Goal: Information Seeking & Learning: Learn about a topic

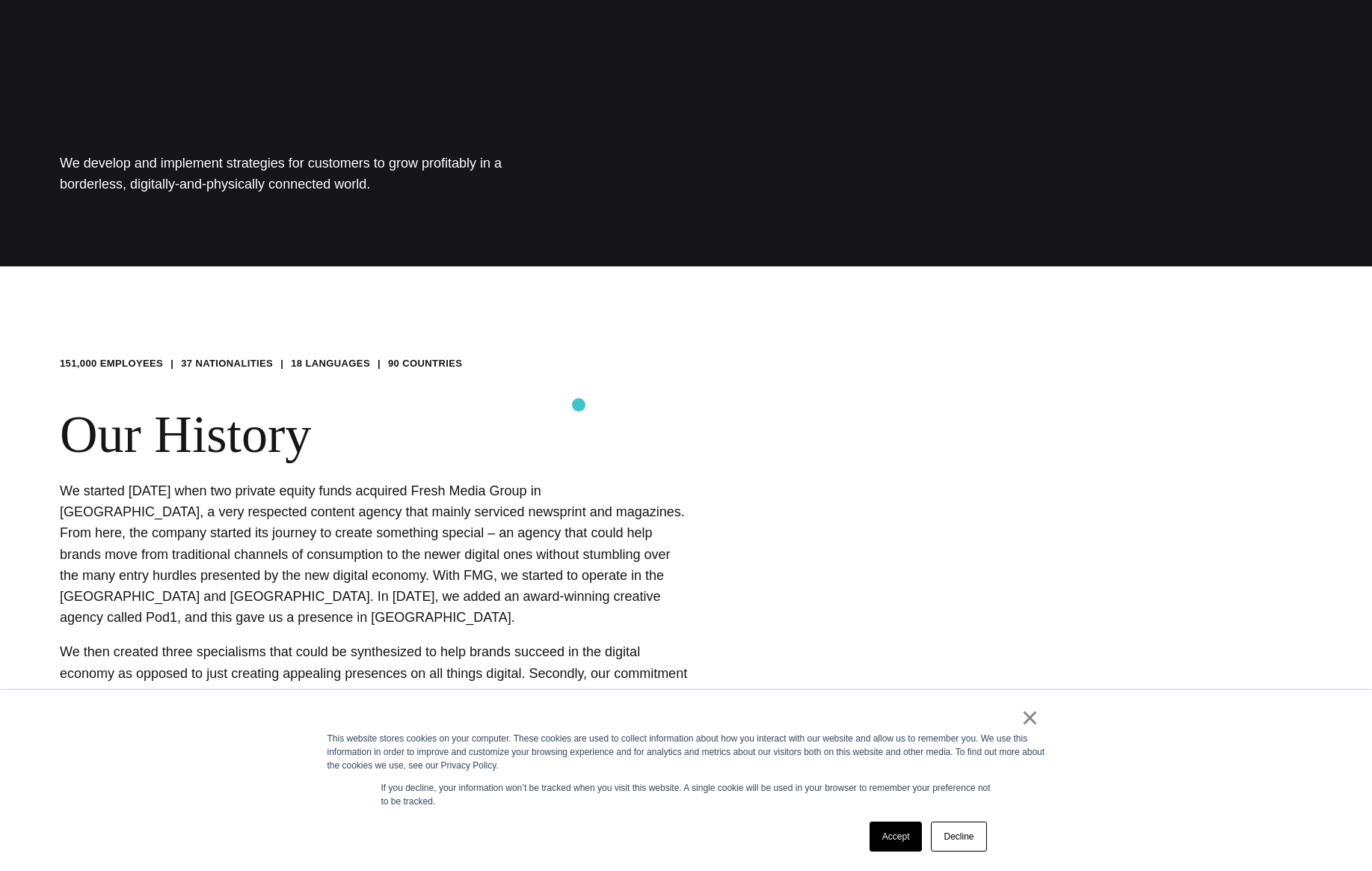
scroll to position [617, 0]
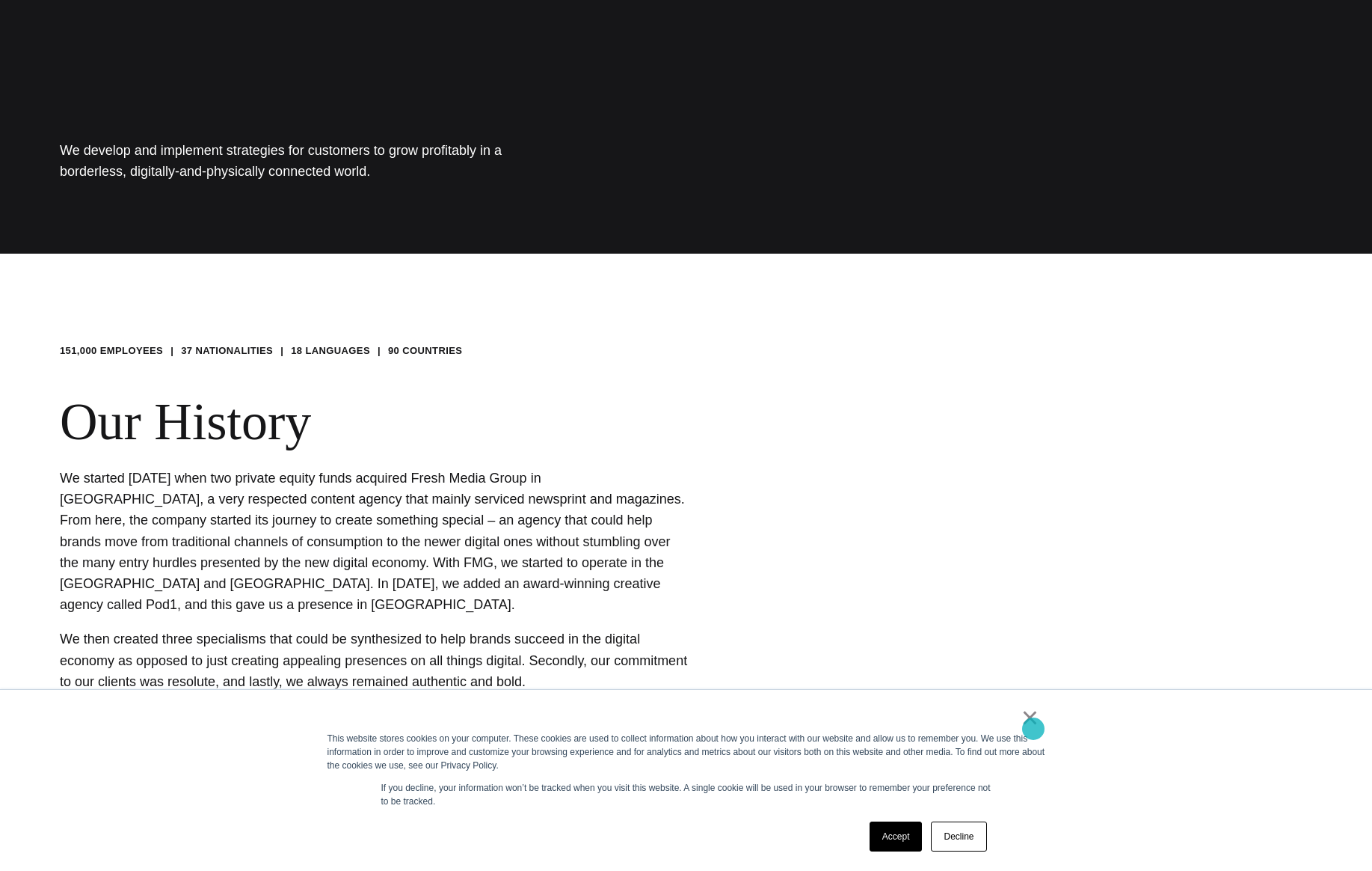
click at [1033, 724] on link "×" at bounding box center [1030, 717] width 18 height 14
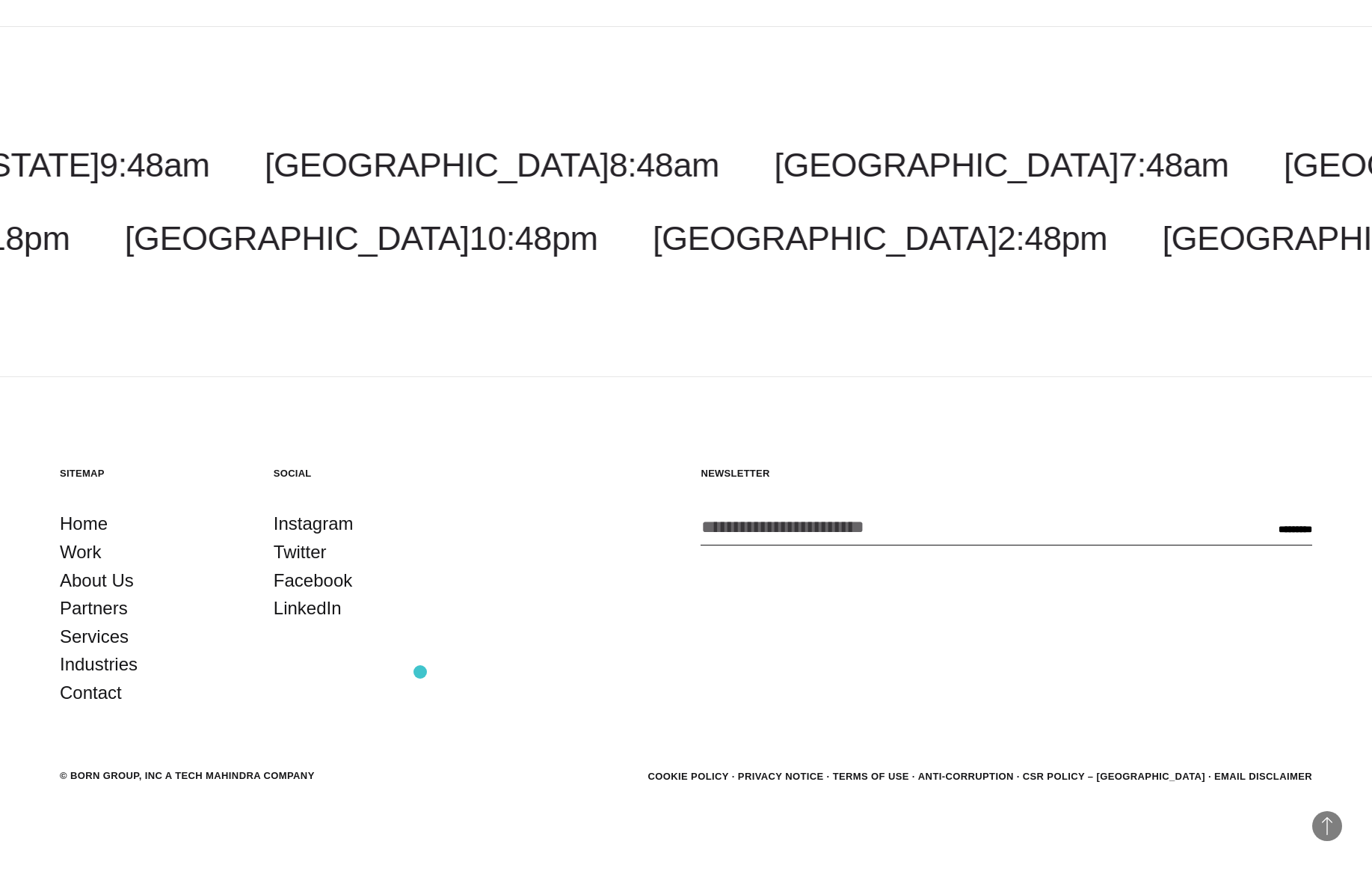
scroll to position [2782, 0]
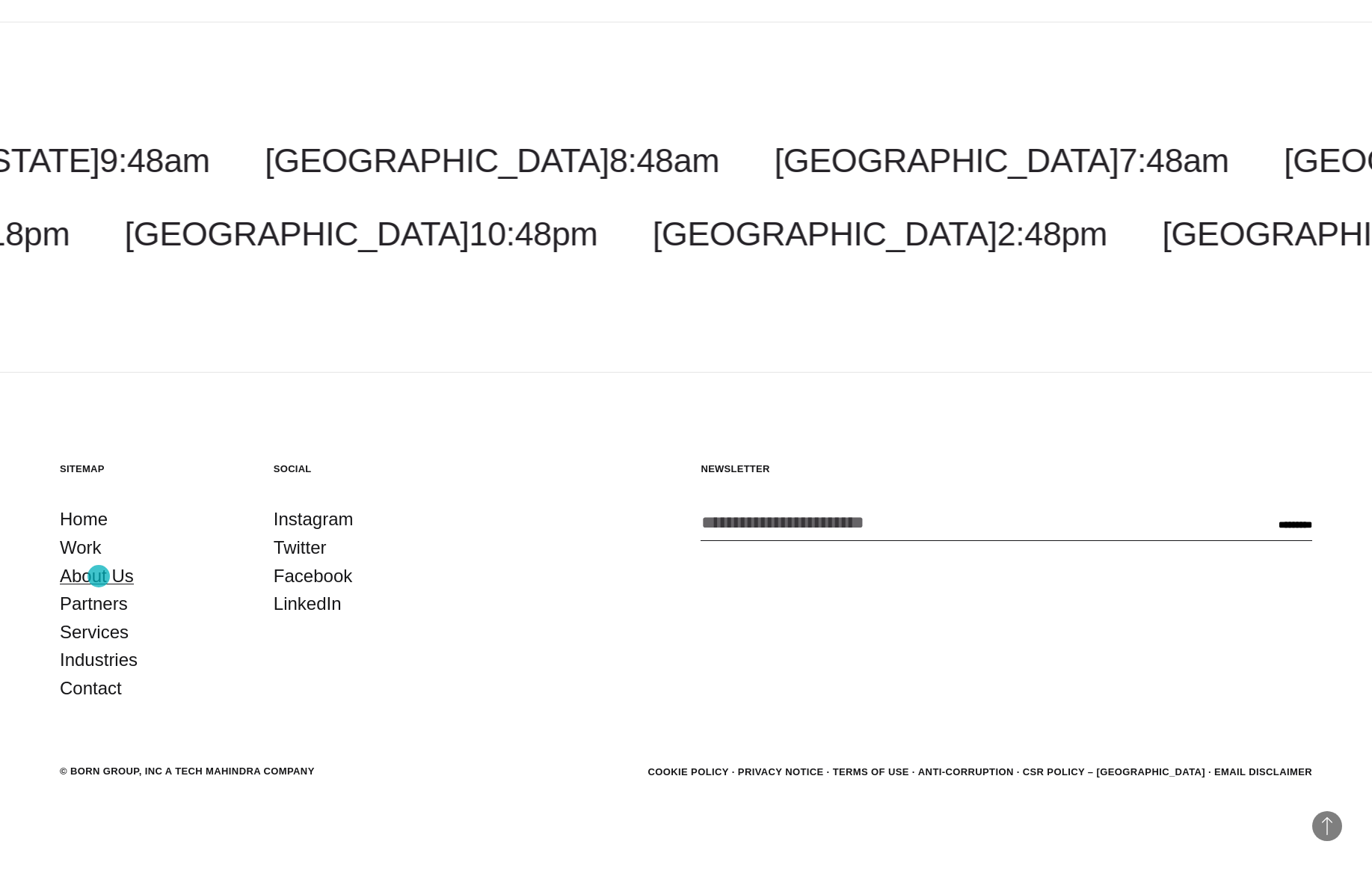
click at [99, 576] on link "About Us" at bounding box center [96, 576] width 74 height 28
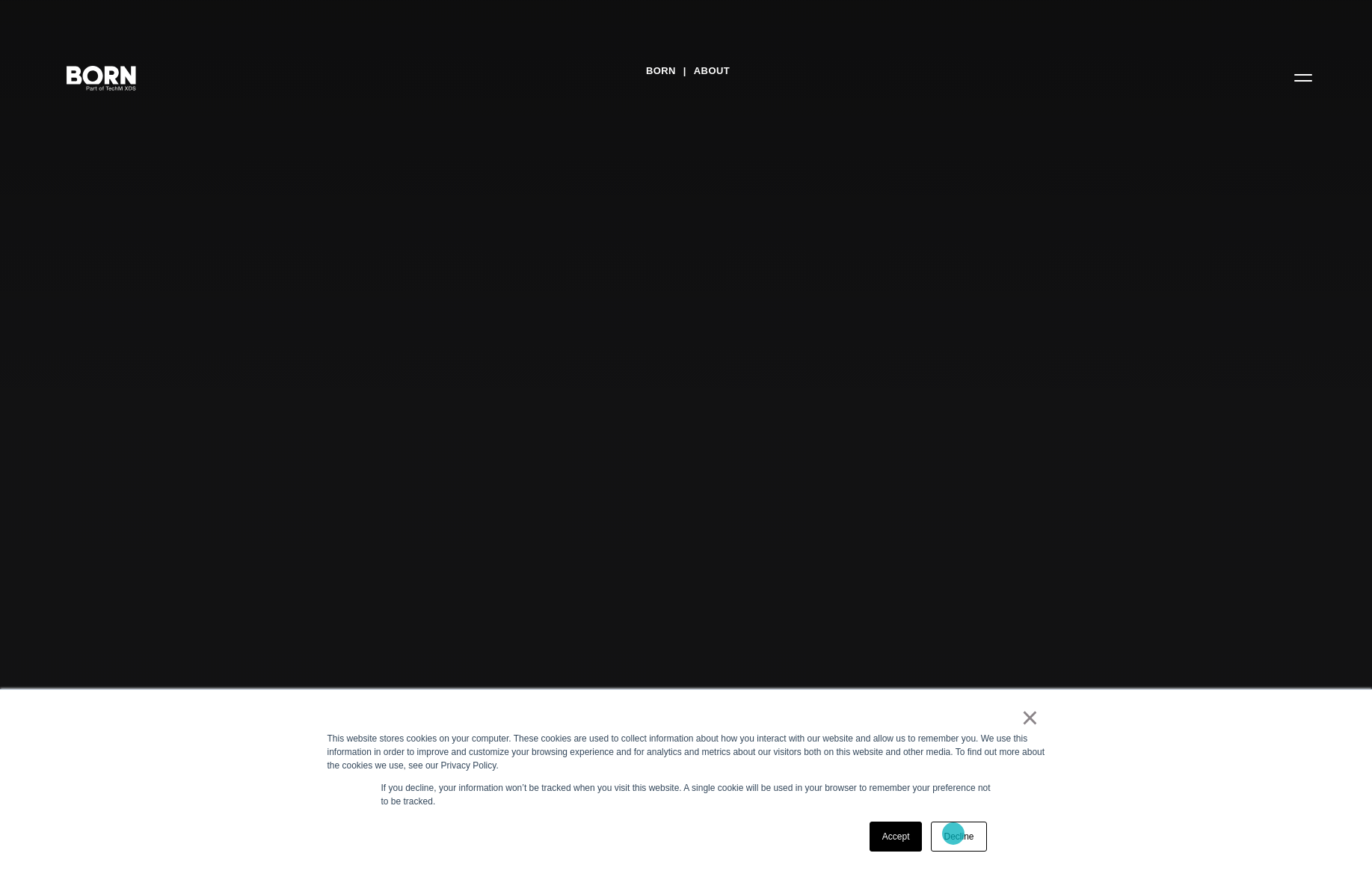
click at [953, 834] on link "Decline" at bounding box center [958, 836] width 56 height 30
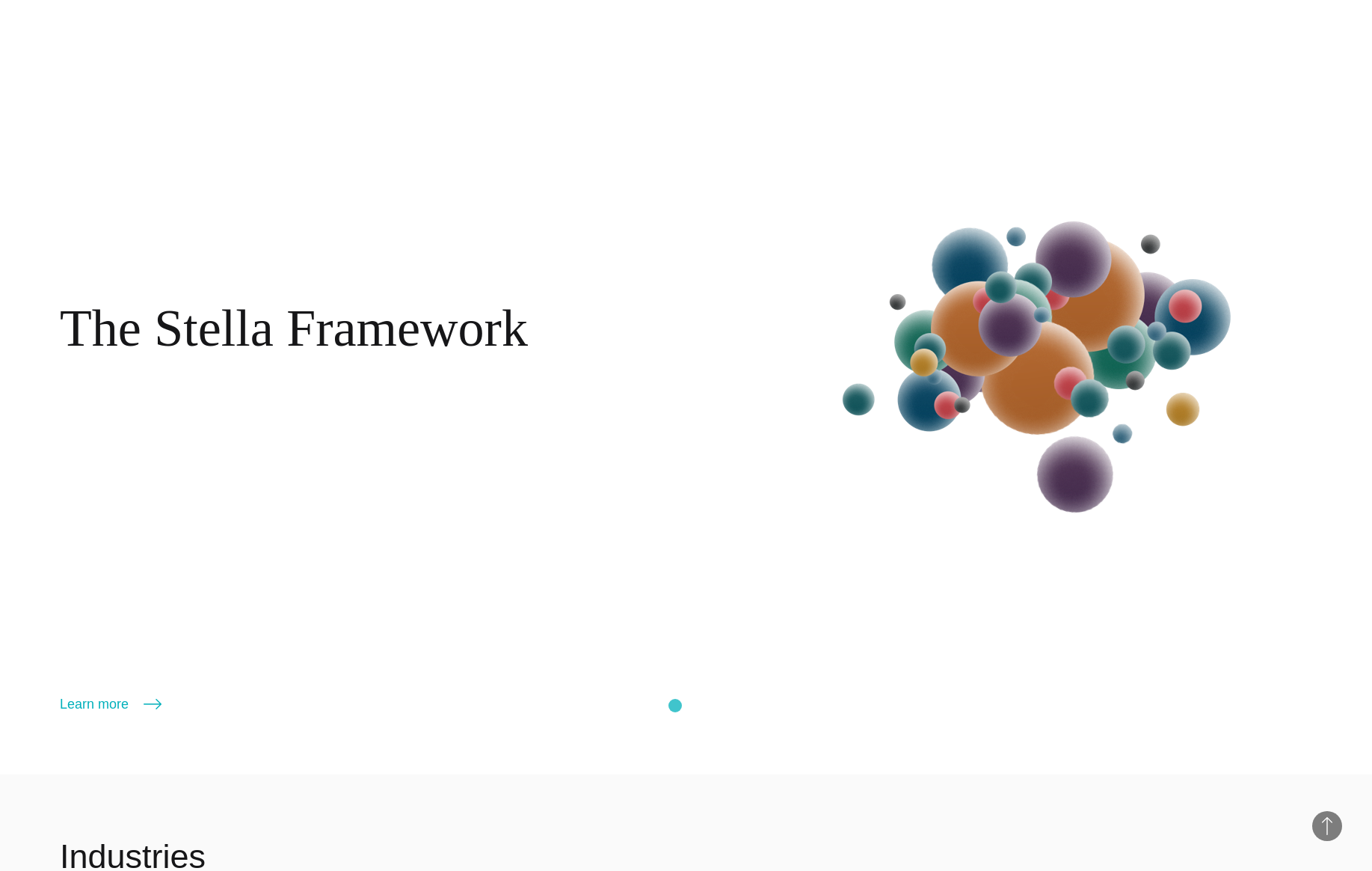
scroll to position [2709, 0]
click at [94, 706] on link "Learn more" at bounding box center [110, 703] width 101 height 21
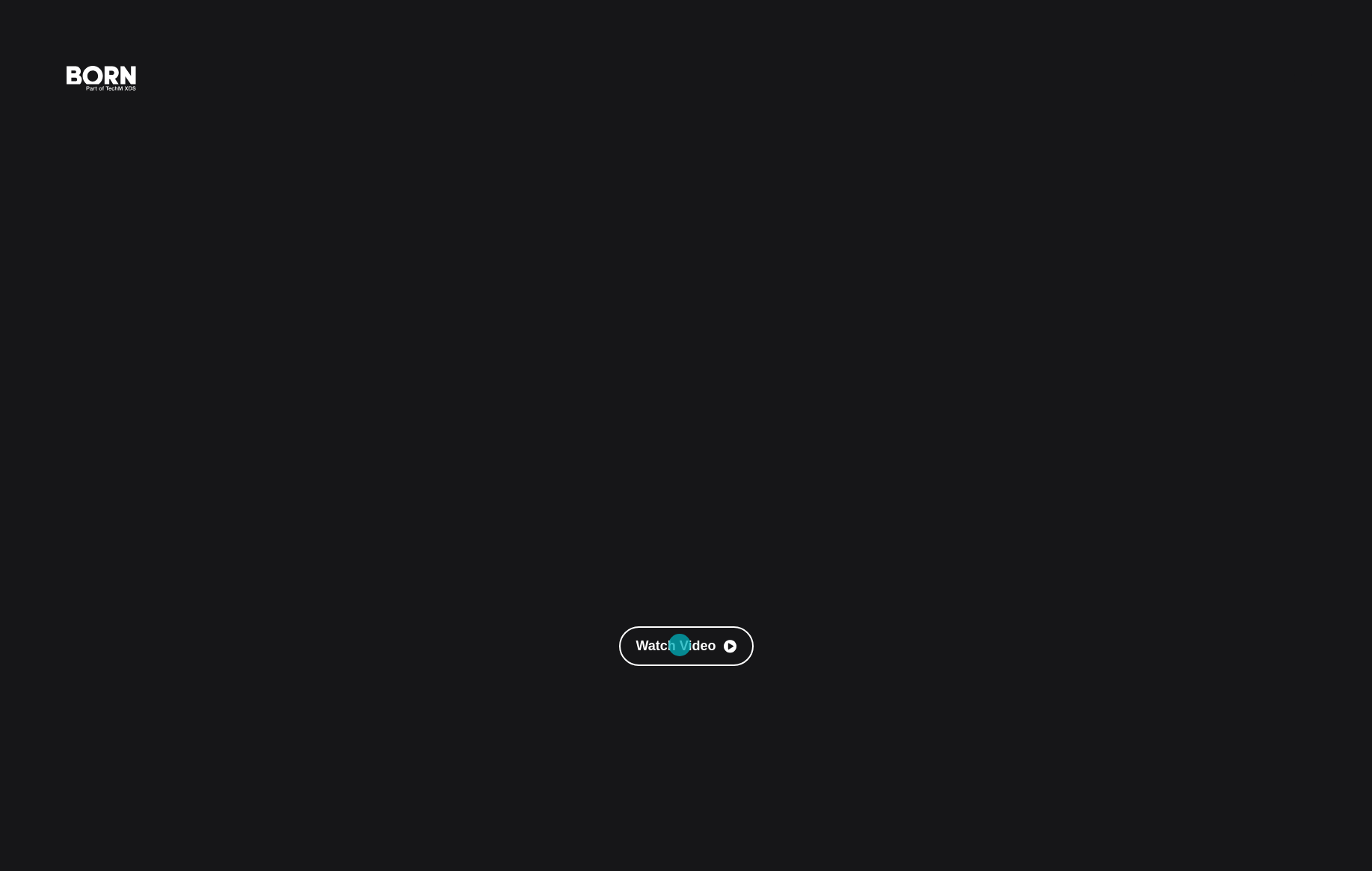
click at [680, 644] on link "Watch Video" at bounding box center [686, 645] width 134 height 39
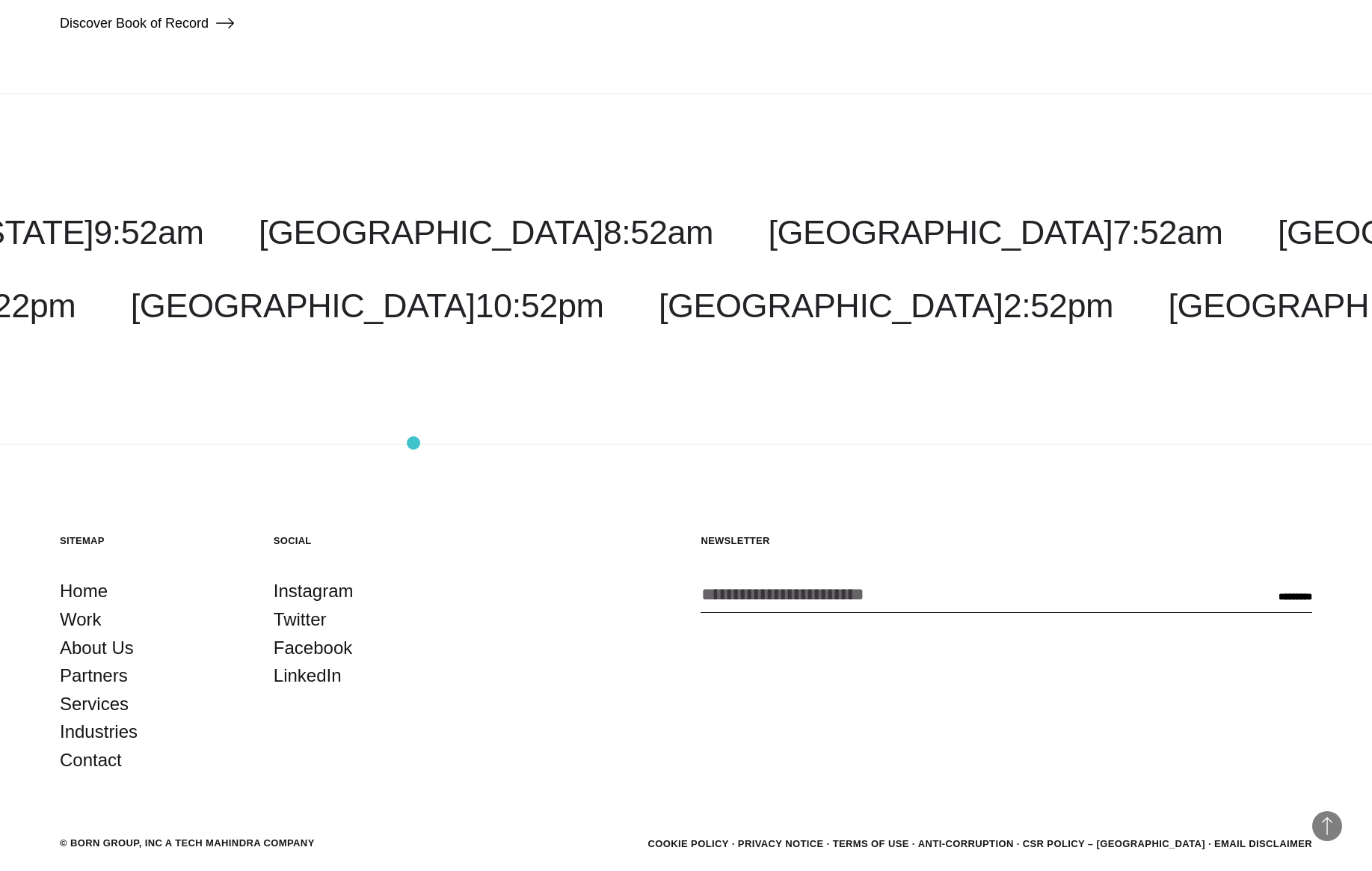
scroll to position [4264, 0]
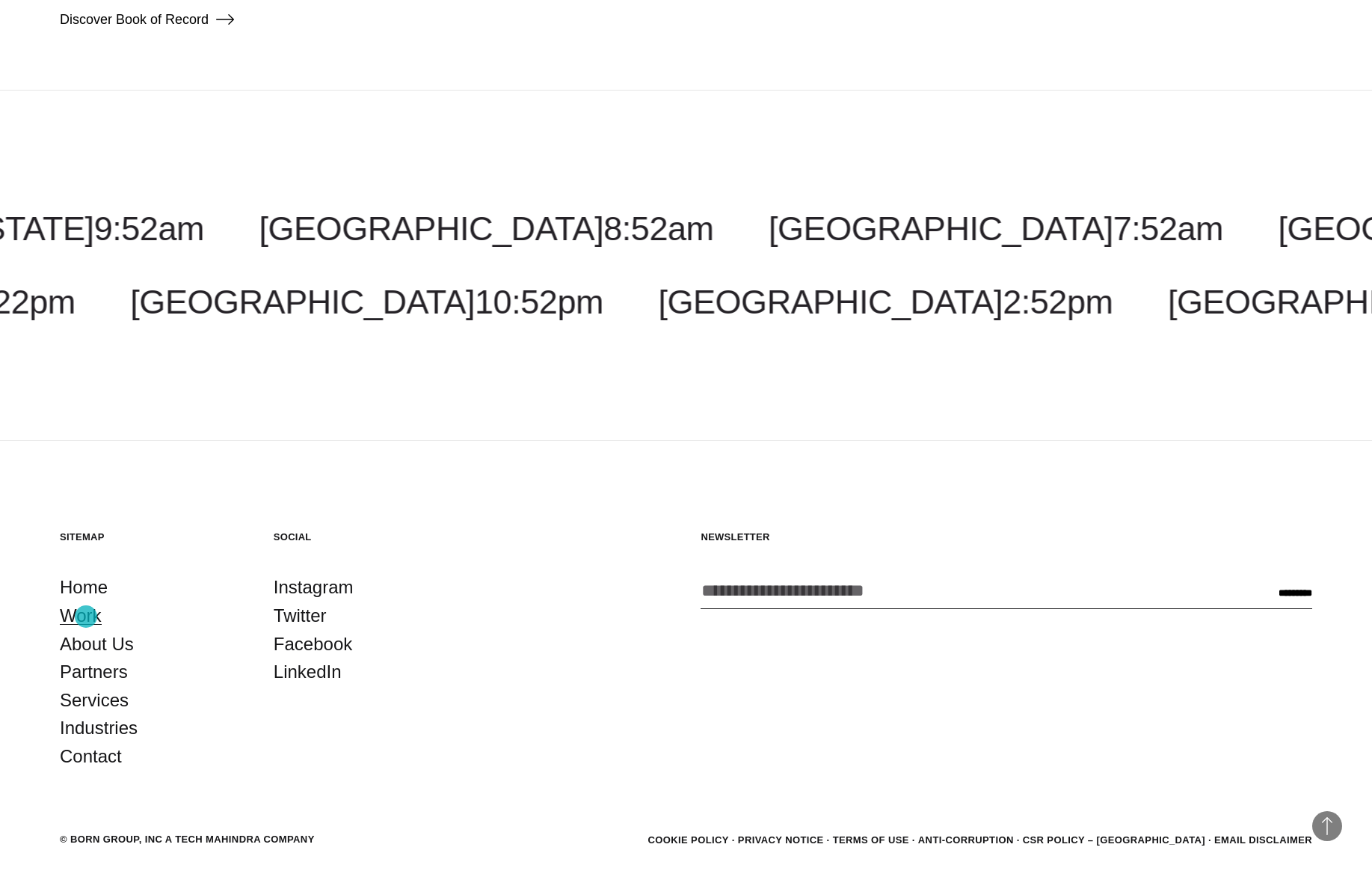
click at [86, 616] on link "Work" at bounding box center [80, 615] width 42 height 28
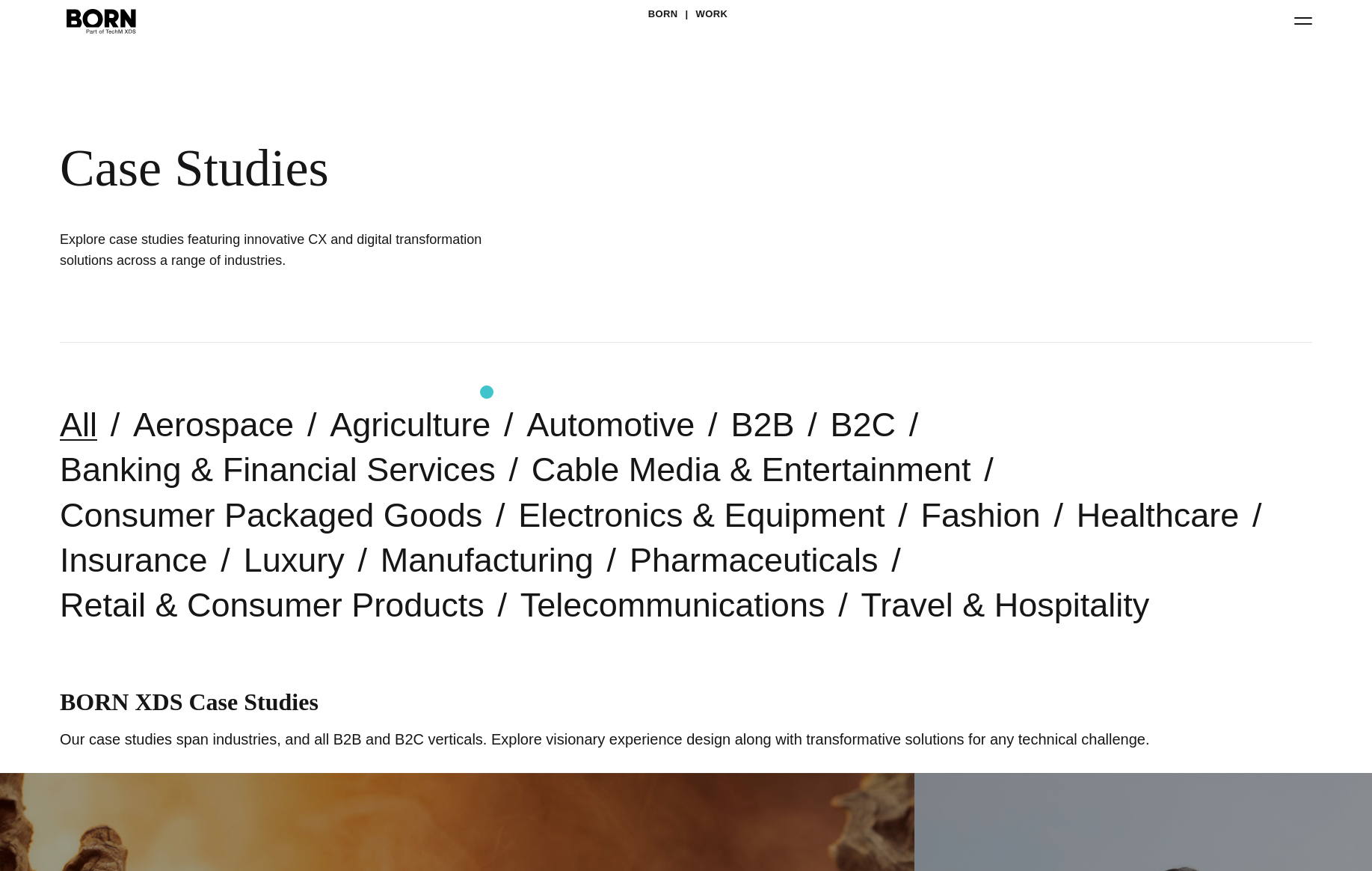
scroll to position [58, 0]
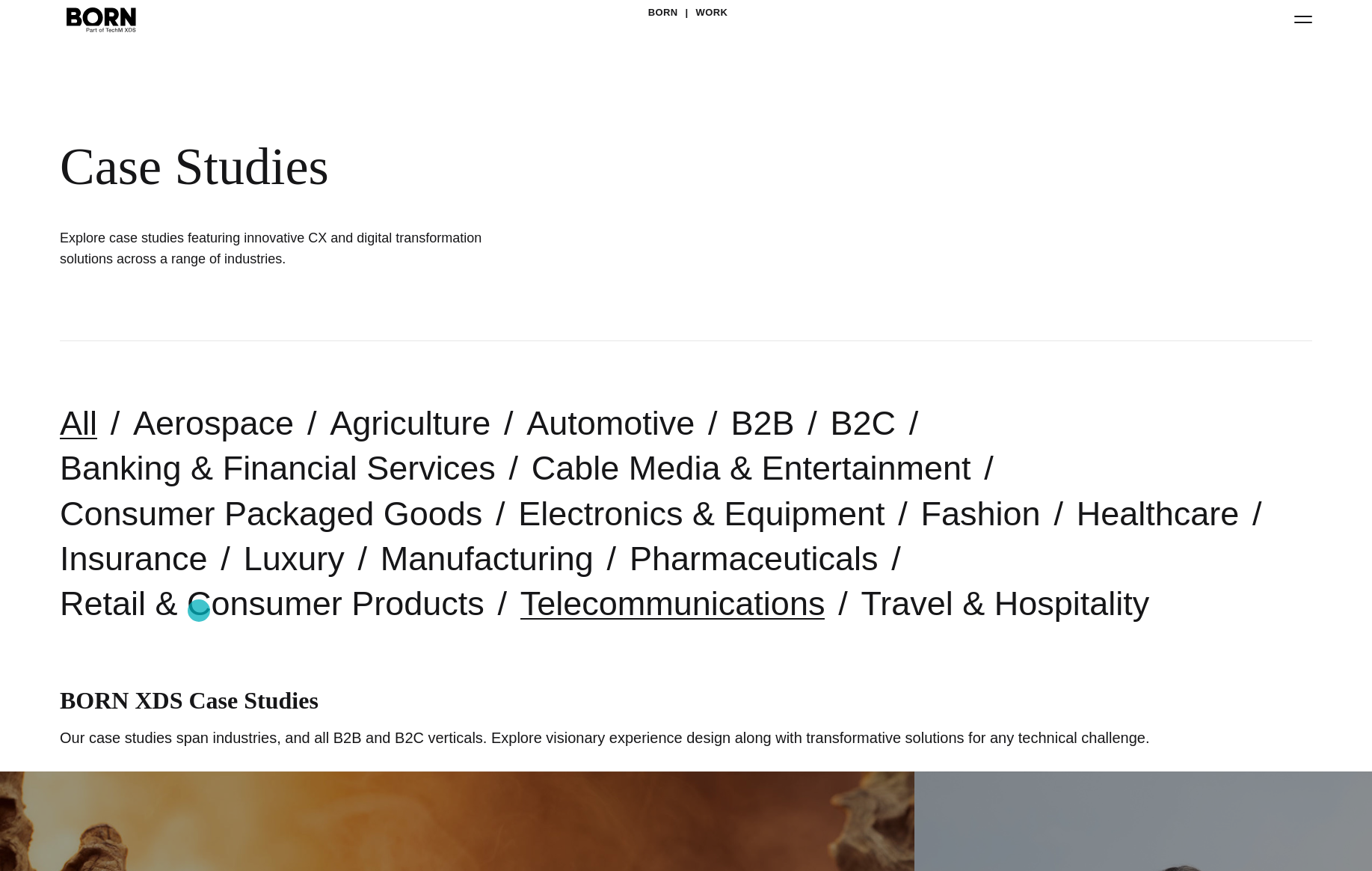
click at [521, 611] on link "Telecommunications" at bounding box center [673, 603] width 305 height 38
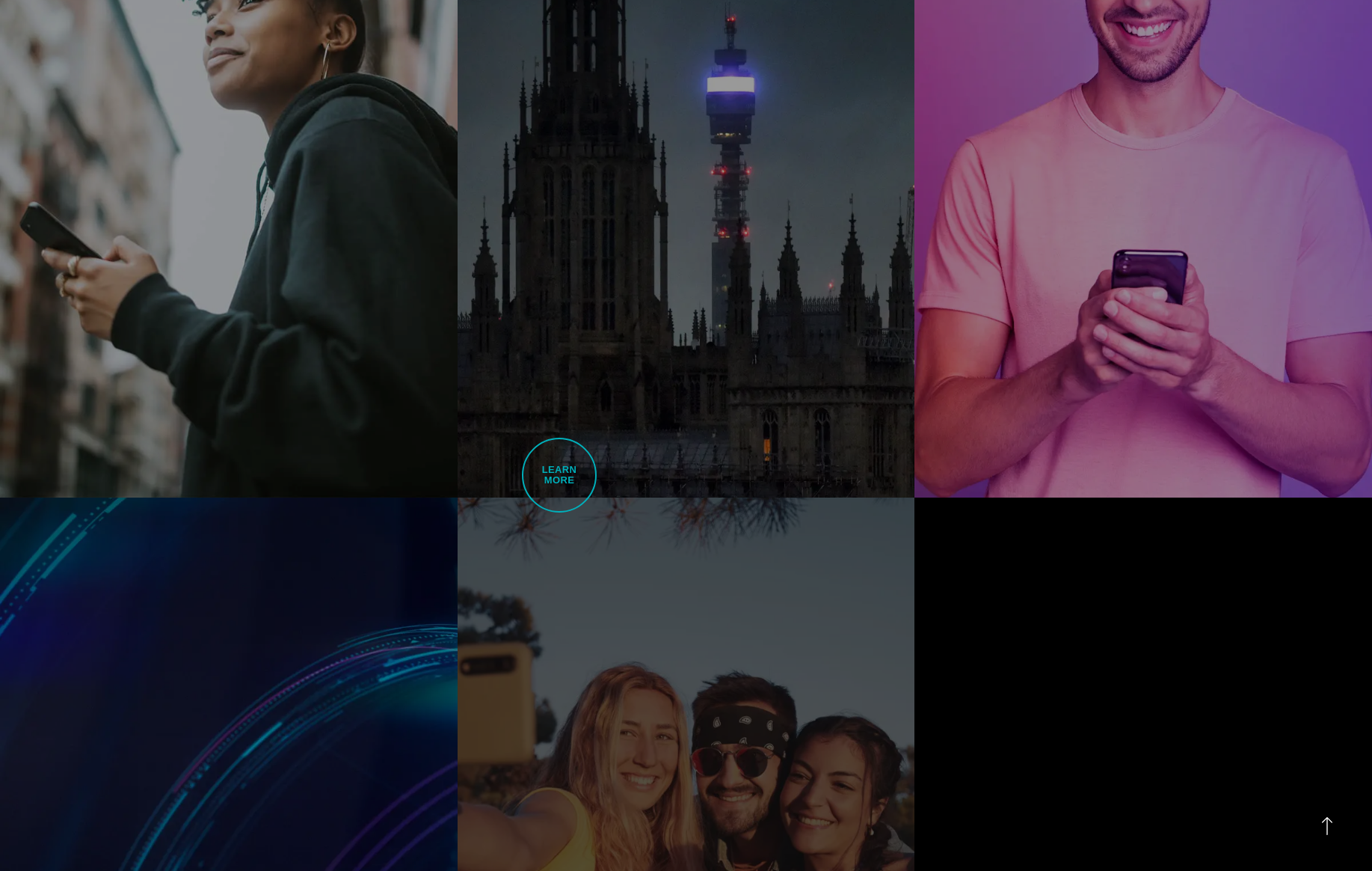
scroll to position [1715, 0]
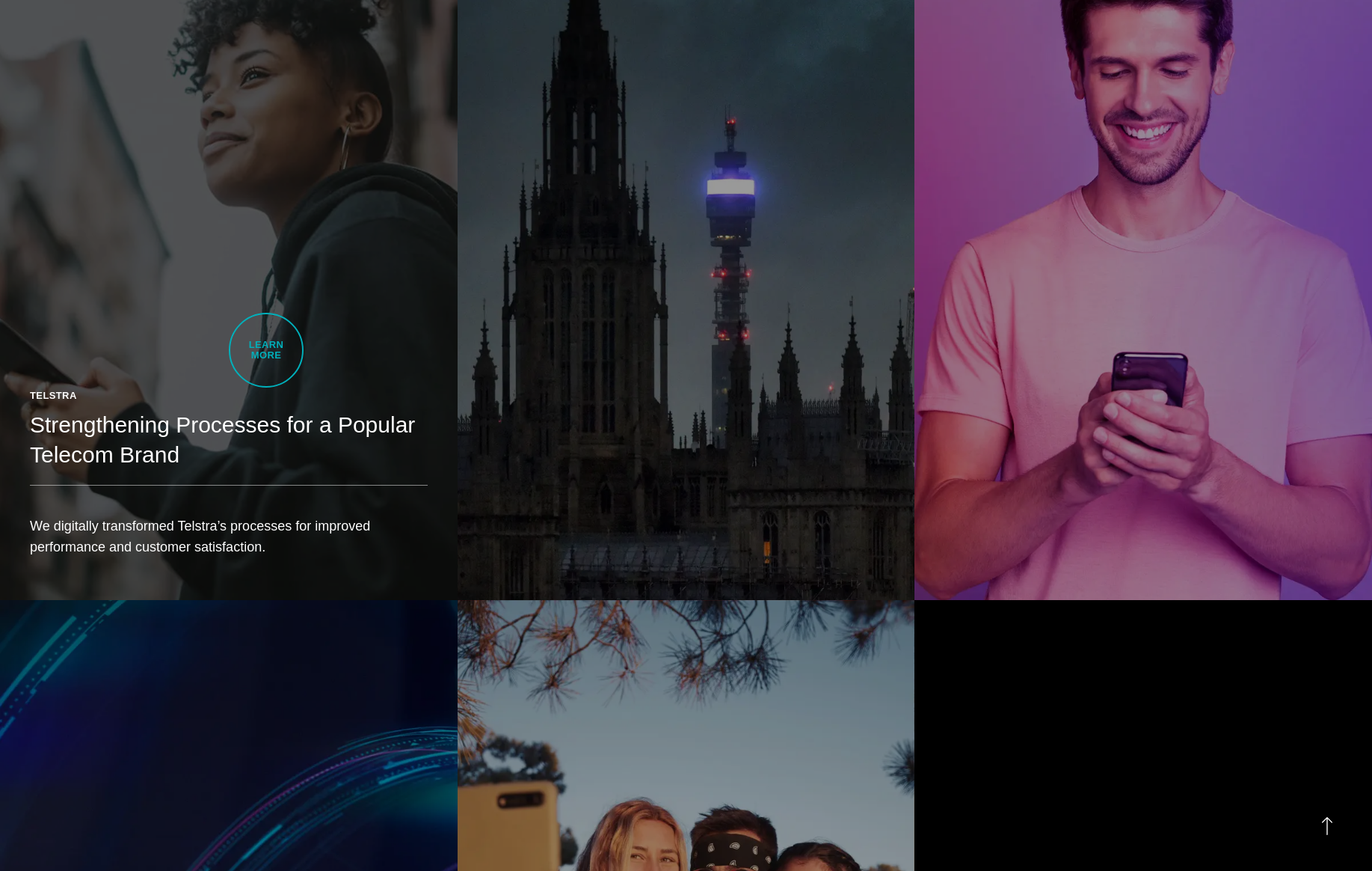
click at [266, 350] on link "Telstra Strengthening Processes for a Popular Telecom Brand We digitally transf…" at bounding box center [228, 239] width 458 height 720
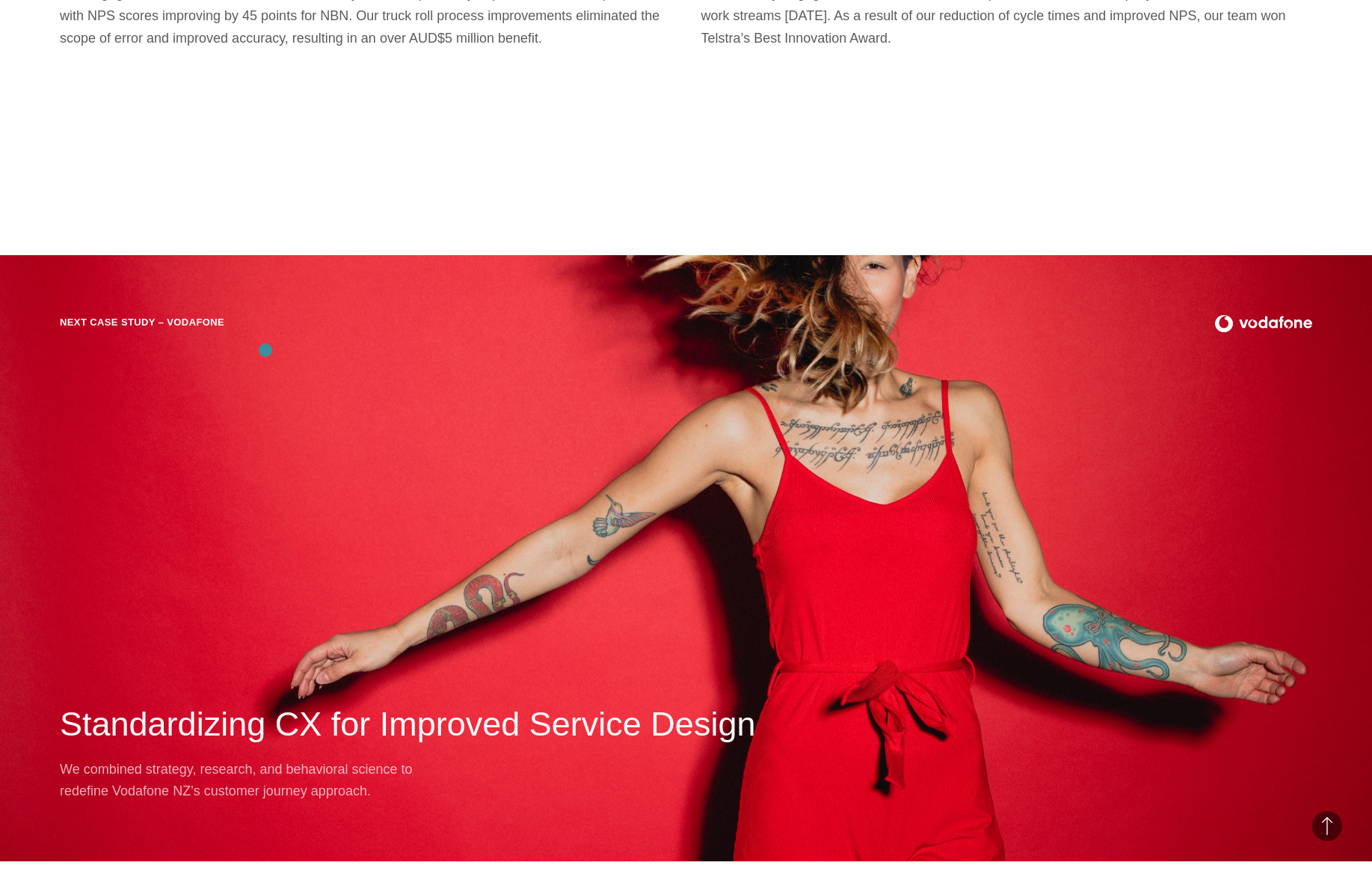
scroll to position [3861, 0]
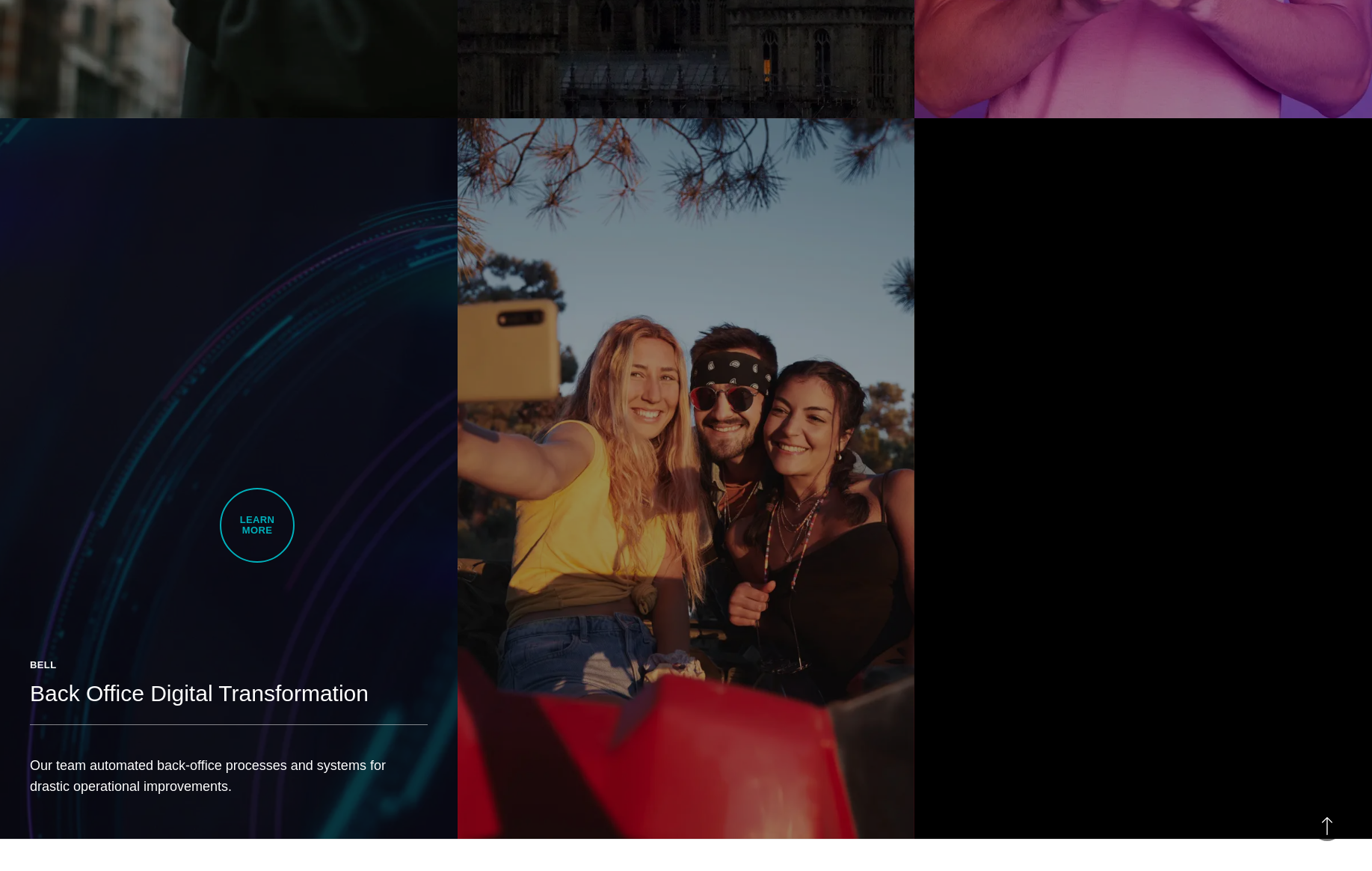
scroll to position [2198, 0]
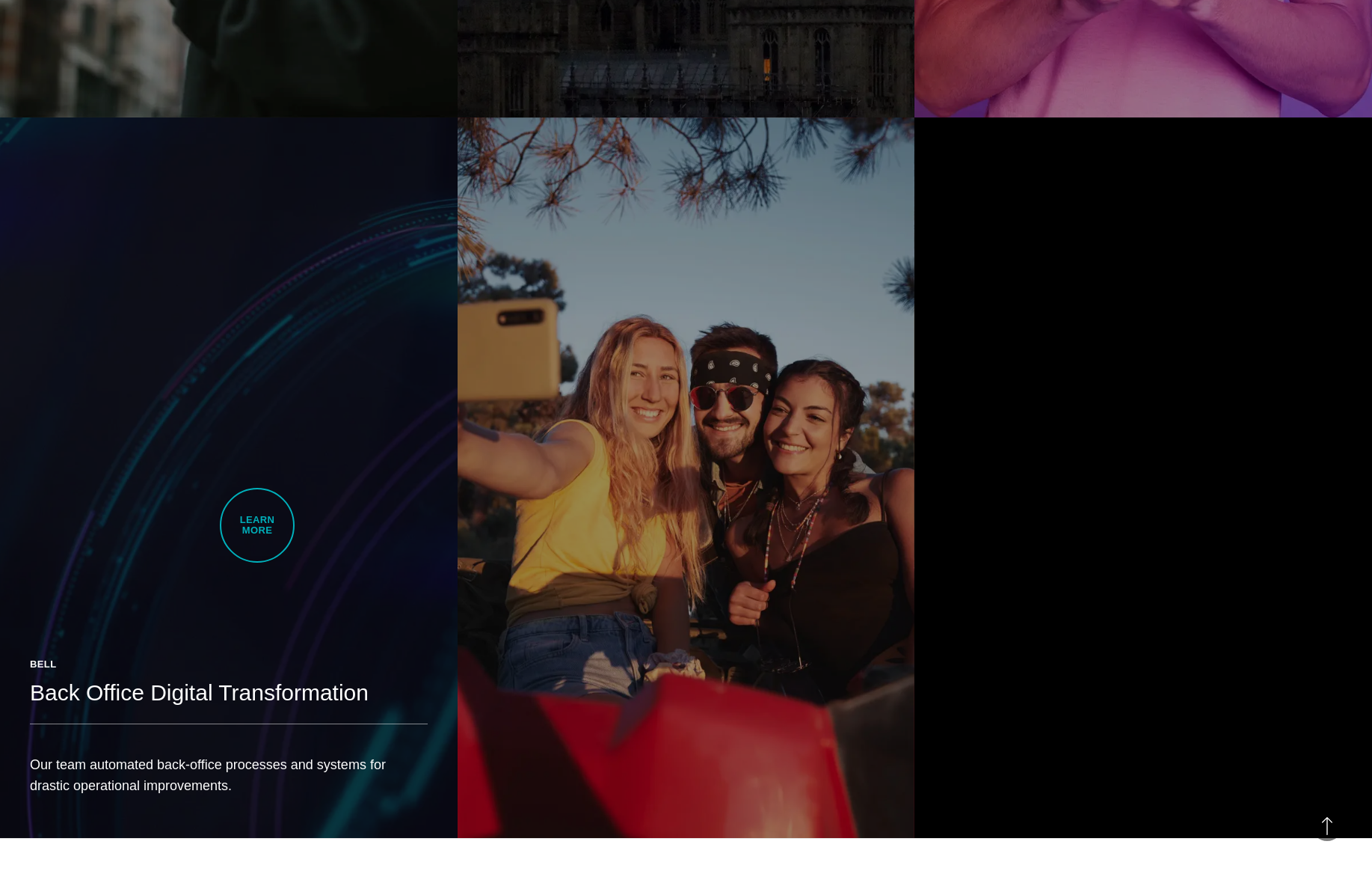
click at [258, 526] on link "Bell Back Office Digital Transformation Our team automated back-office processe…" at bounding box center [228, 477] width 458 height 720
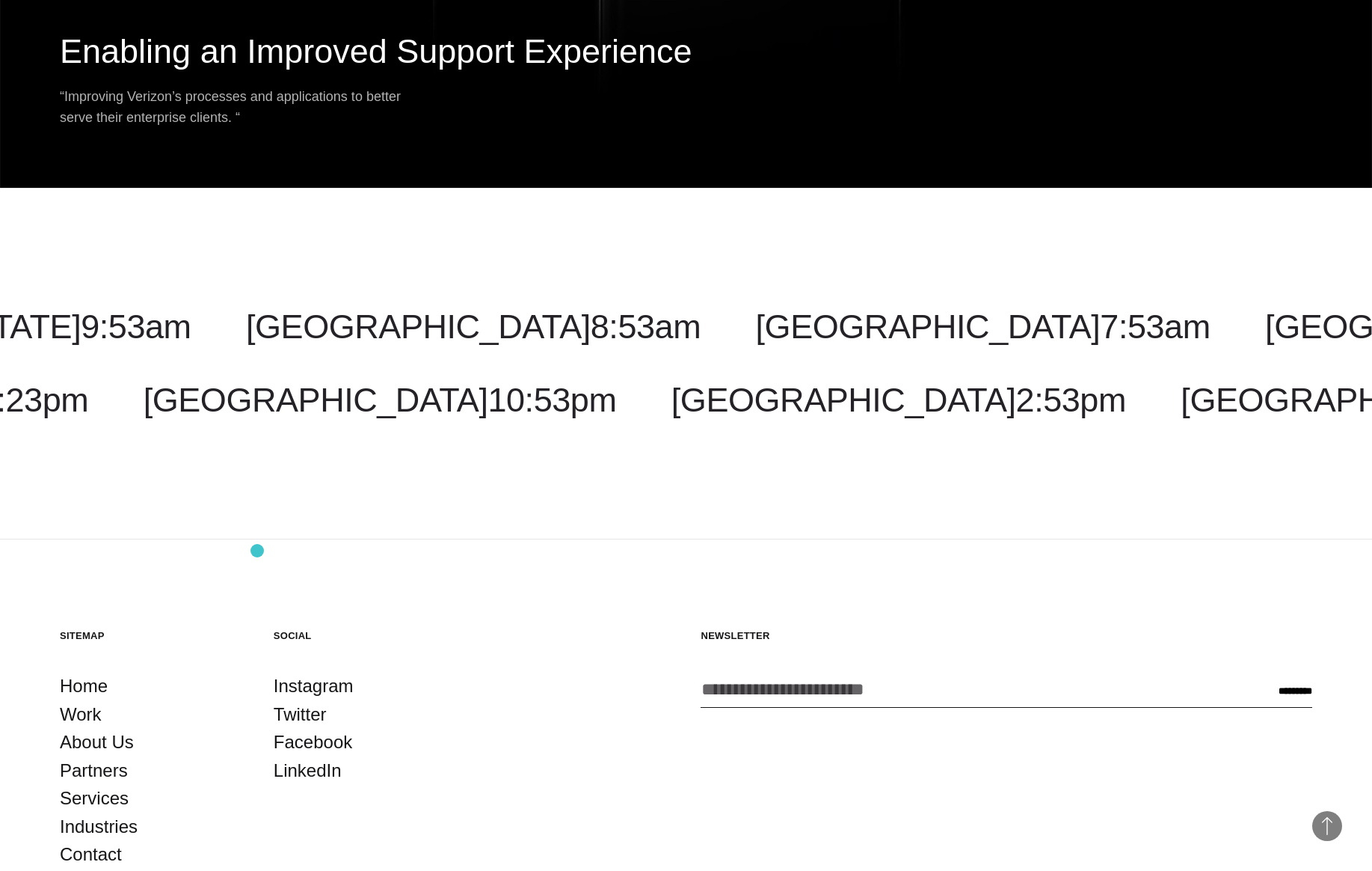
scroll to position [4900, 0]
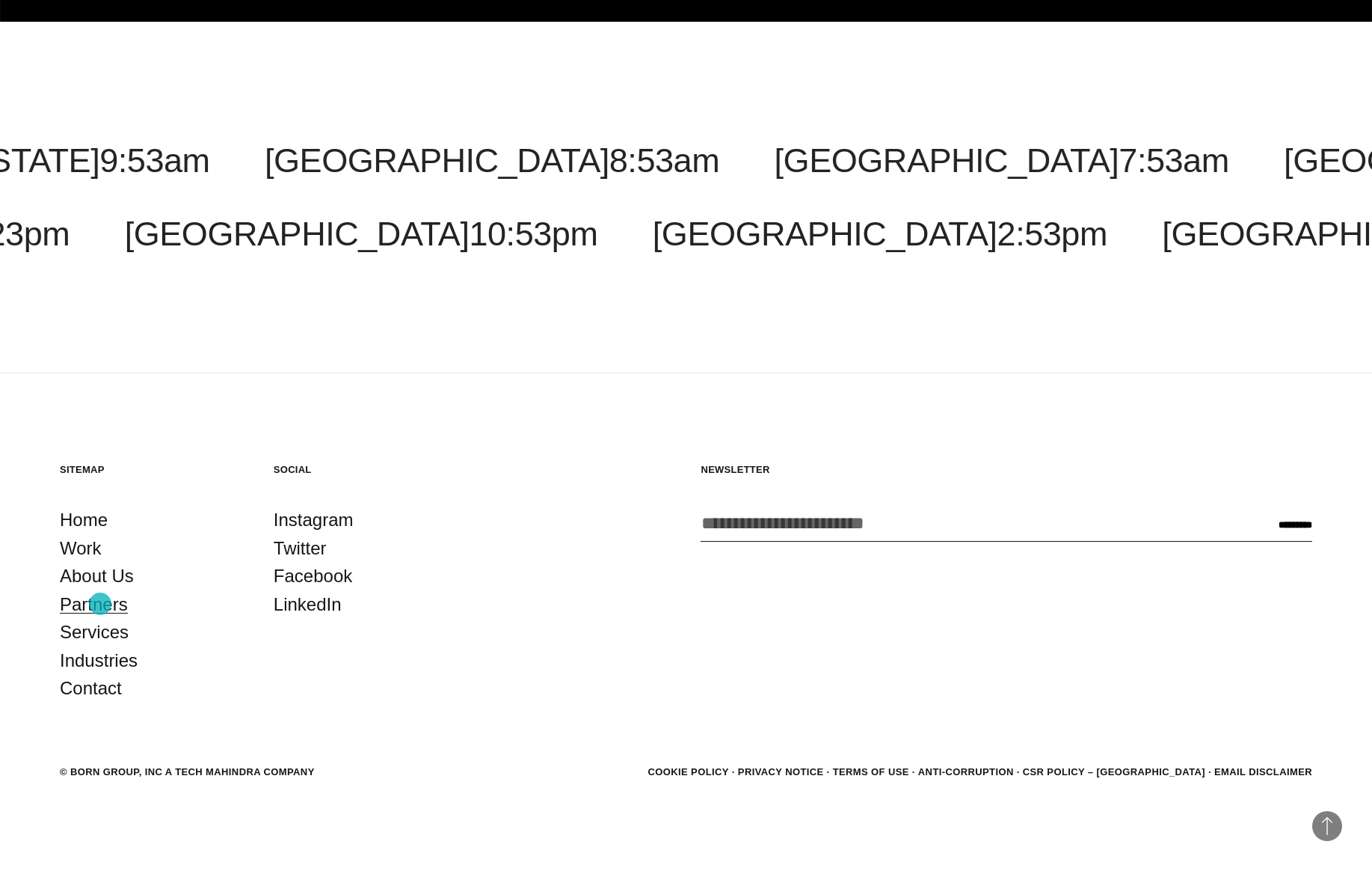
click at [100, 603] on link "Partners" at bounding box center [93, 604] width 68 height 28
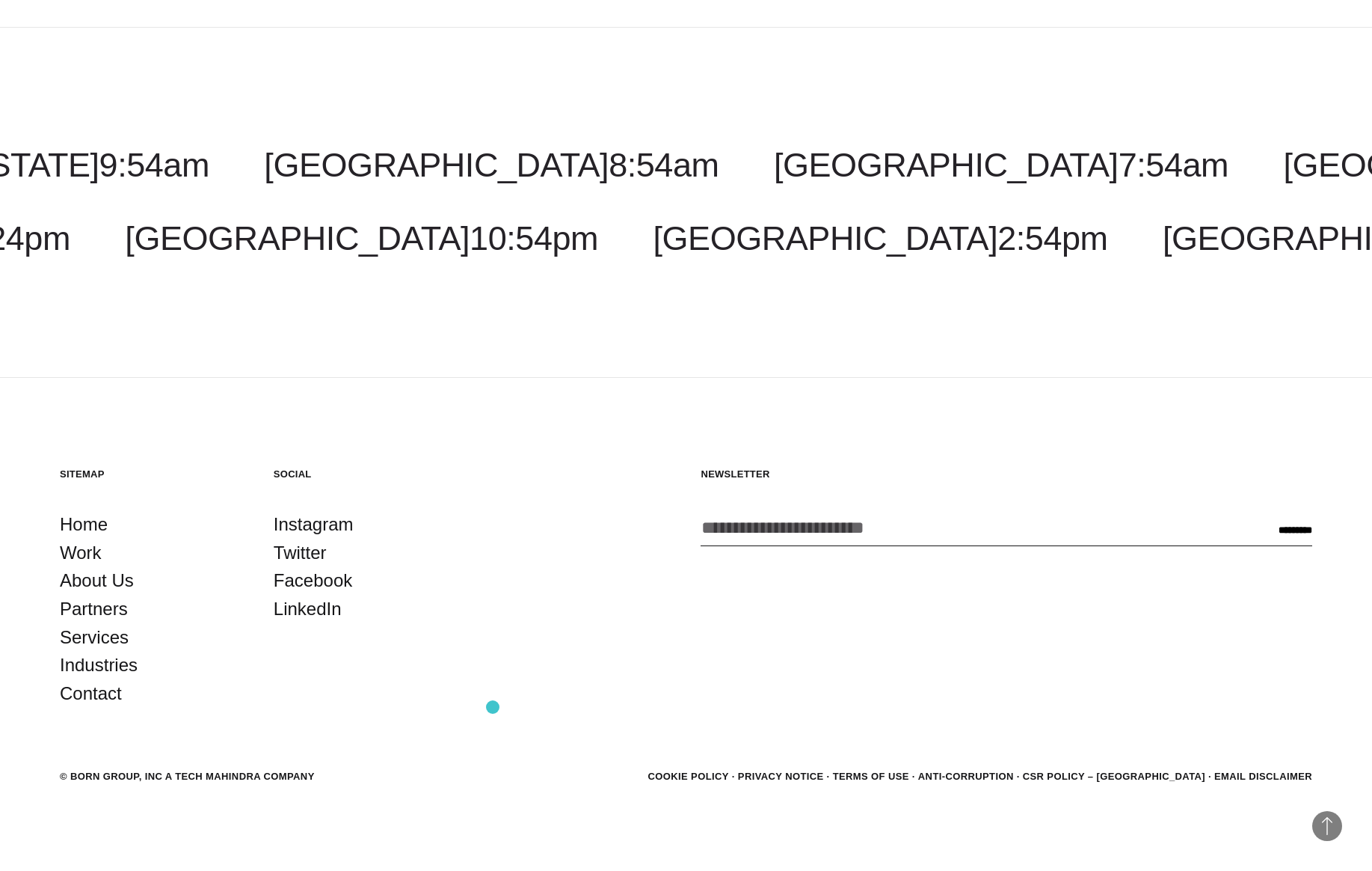
scroll to position [2582, 0]
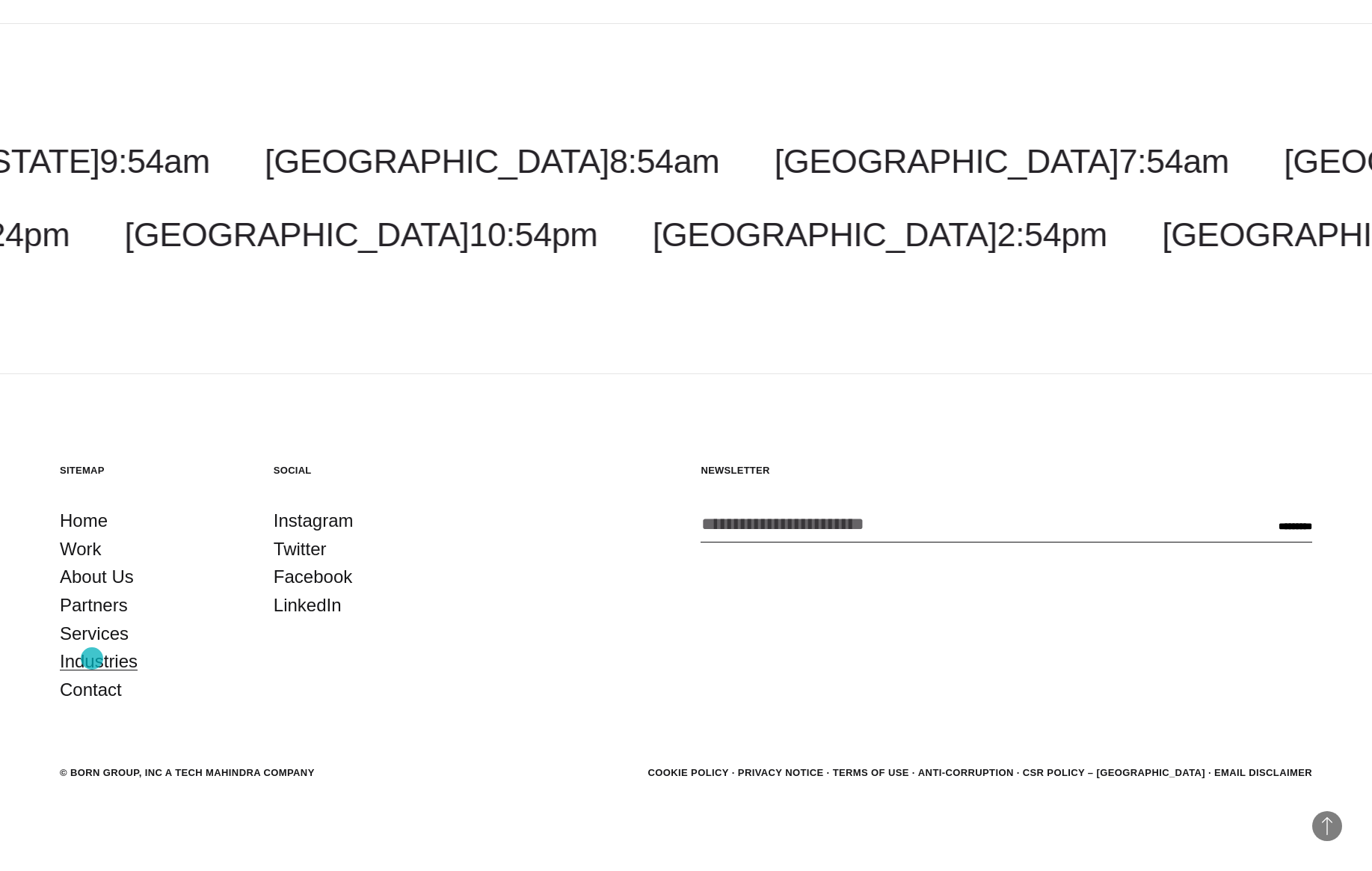
click at [92, 658] on link "Industries" at bounding box center [98, 661] width 78 height 28
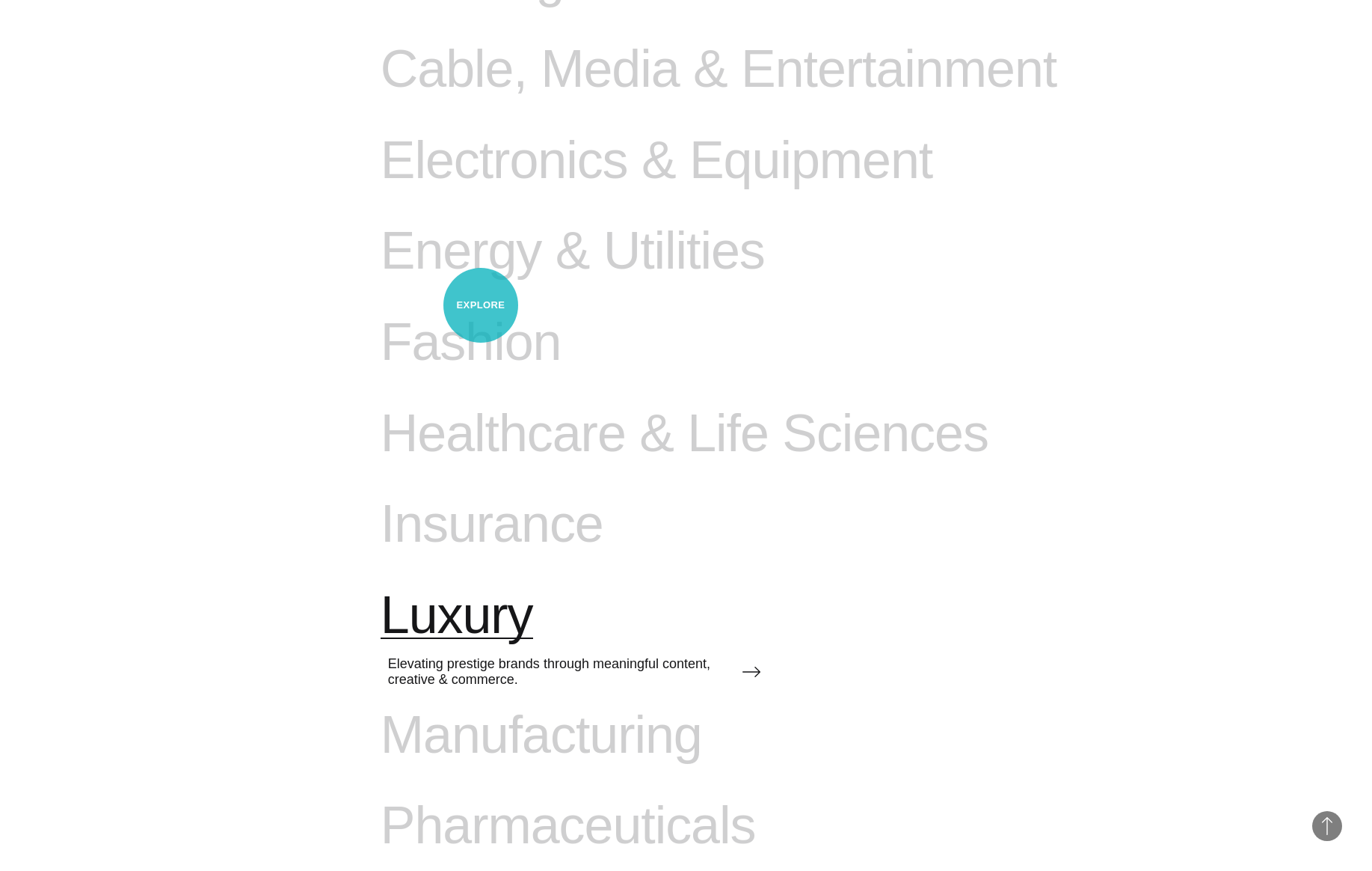
scroll to position [1312, 0]
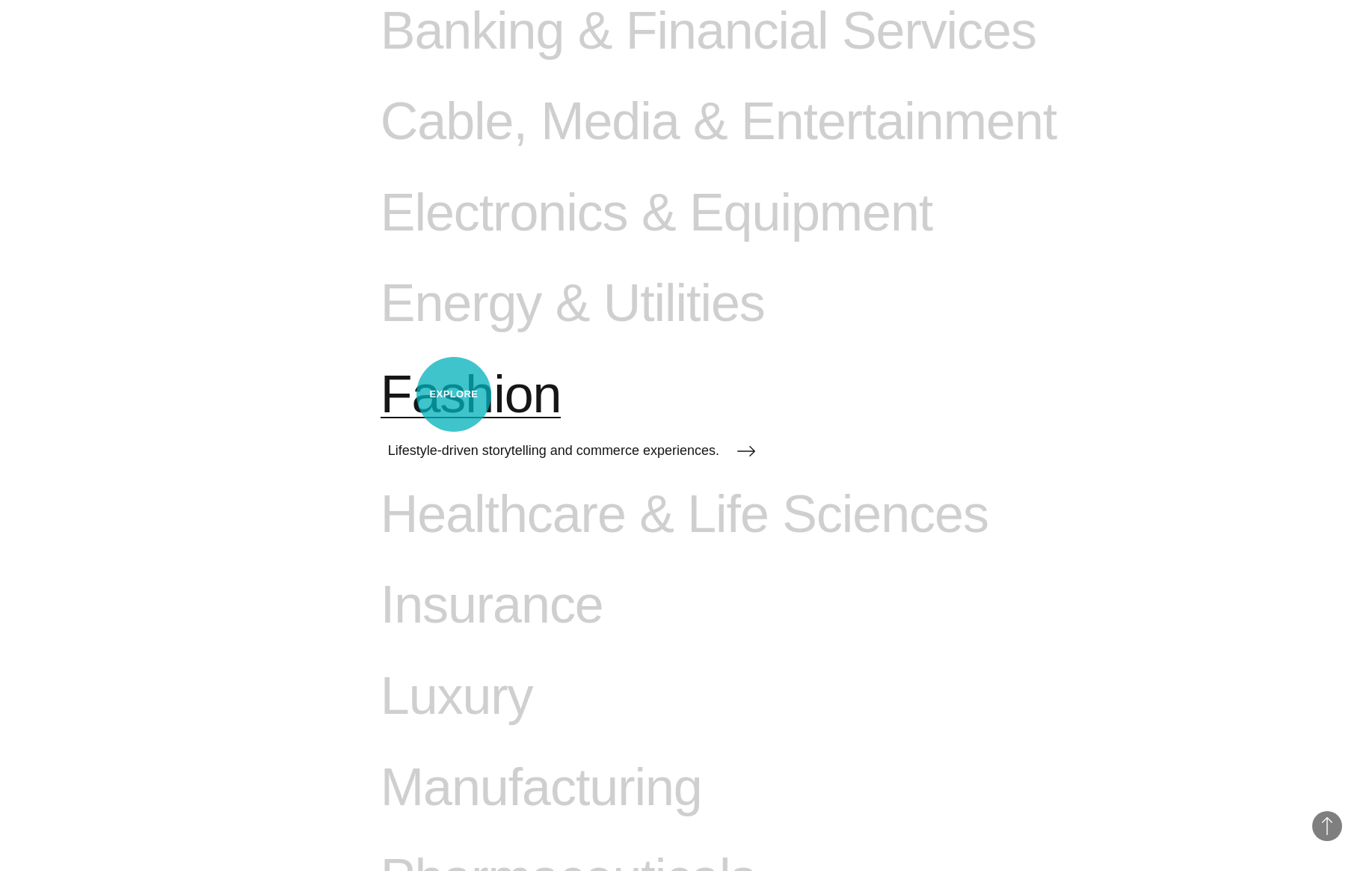
click at [454, 394] on span "Fashion" at bounding box center [471, 395] width 181 height 61
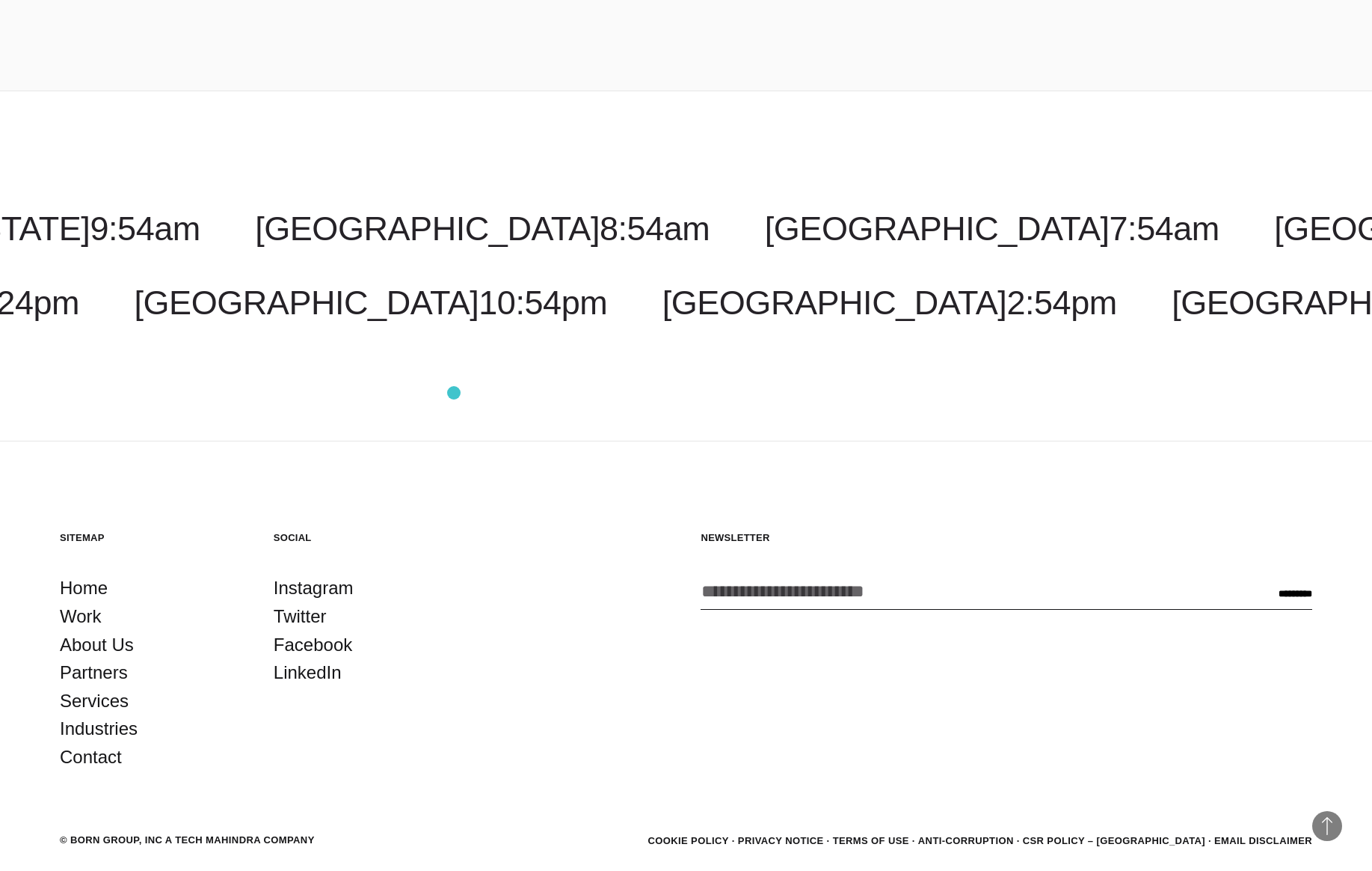
scroll to position [3912, 0]
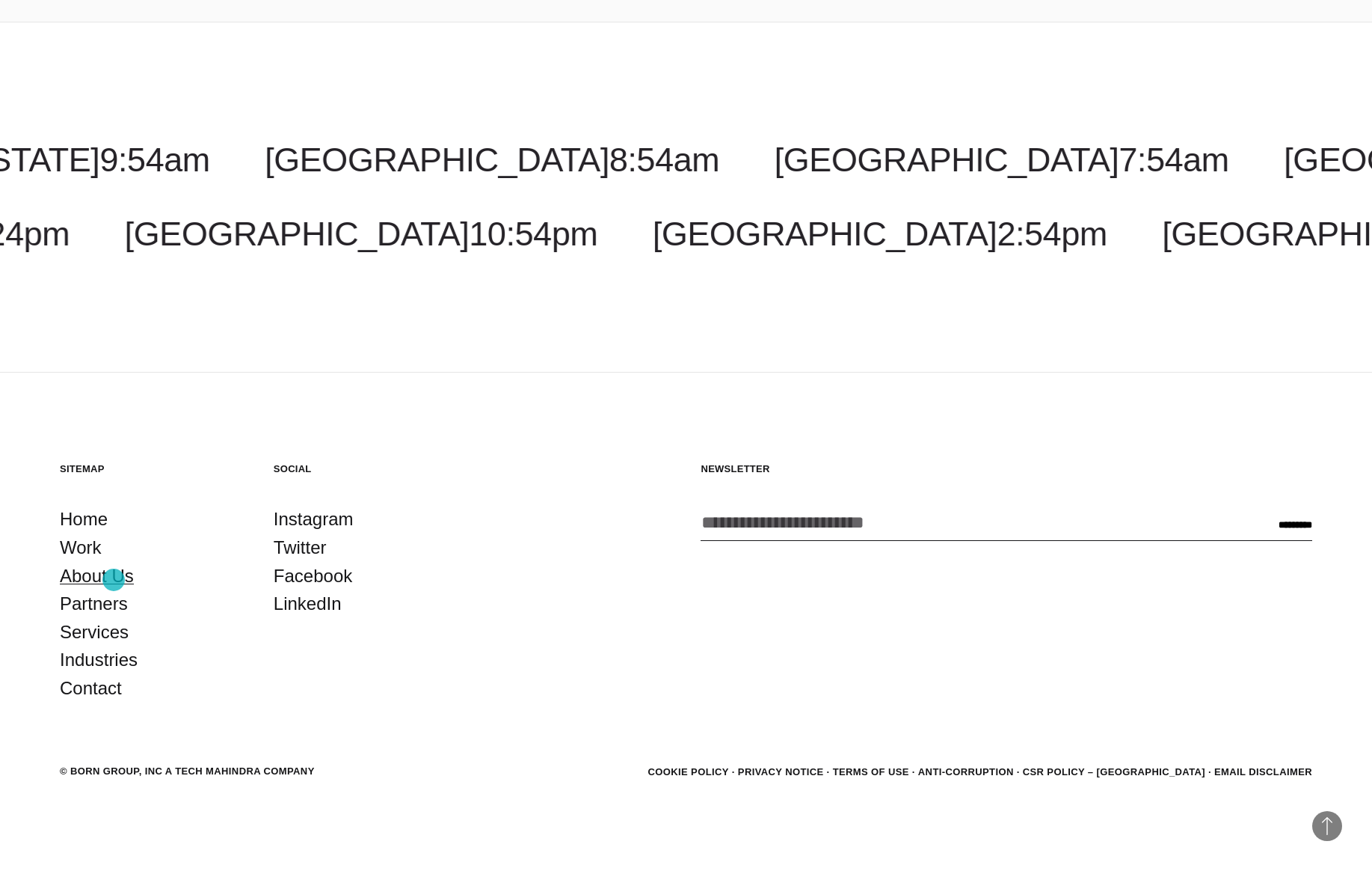
click at [113, 579] on link "About Us" at bounding box center [96, 576] width 74 height 28
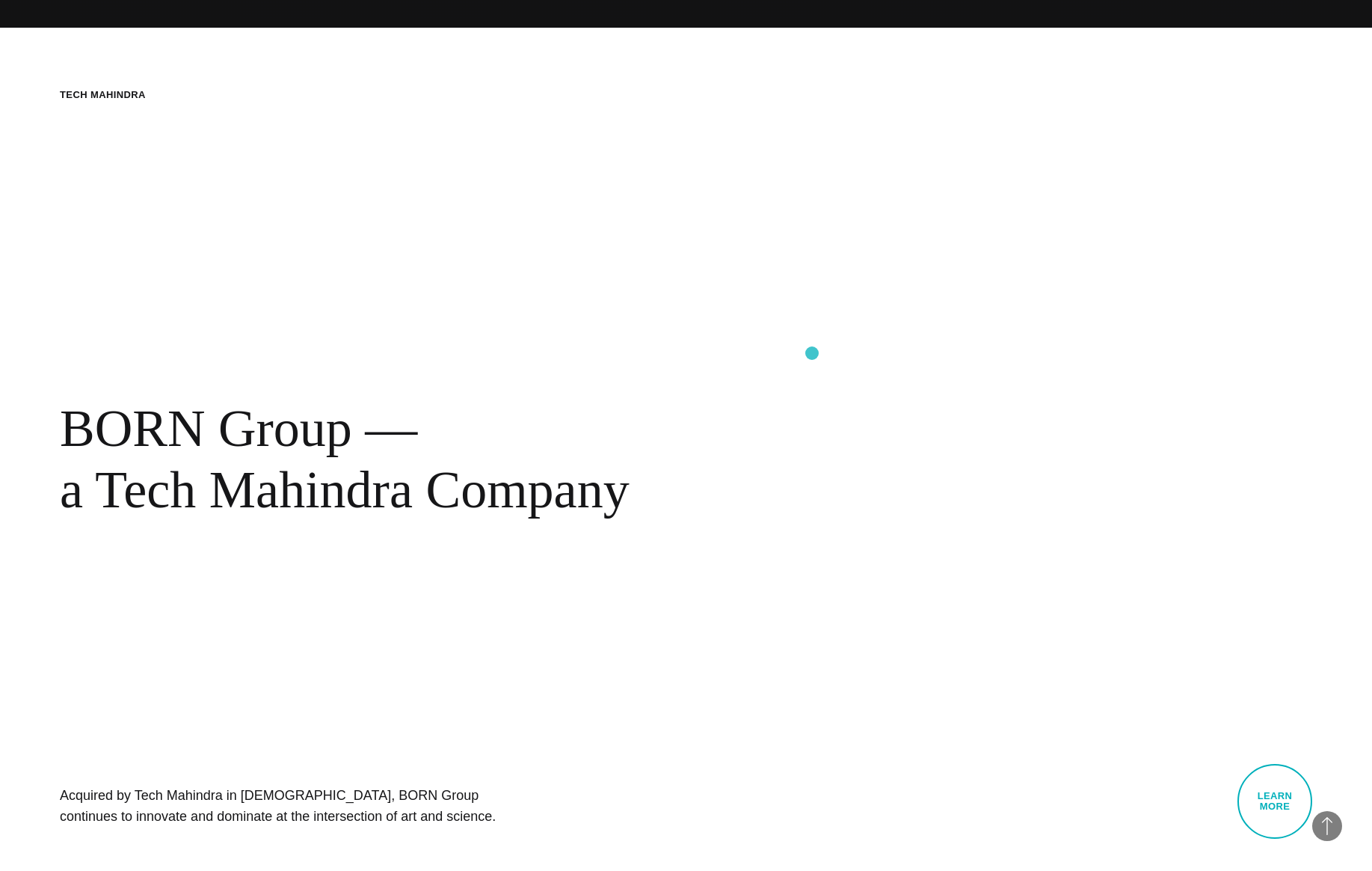
scroll to position [902, 0]
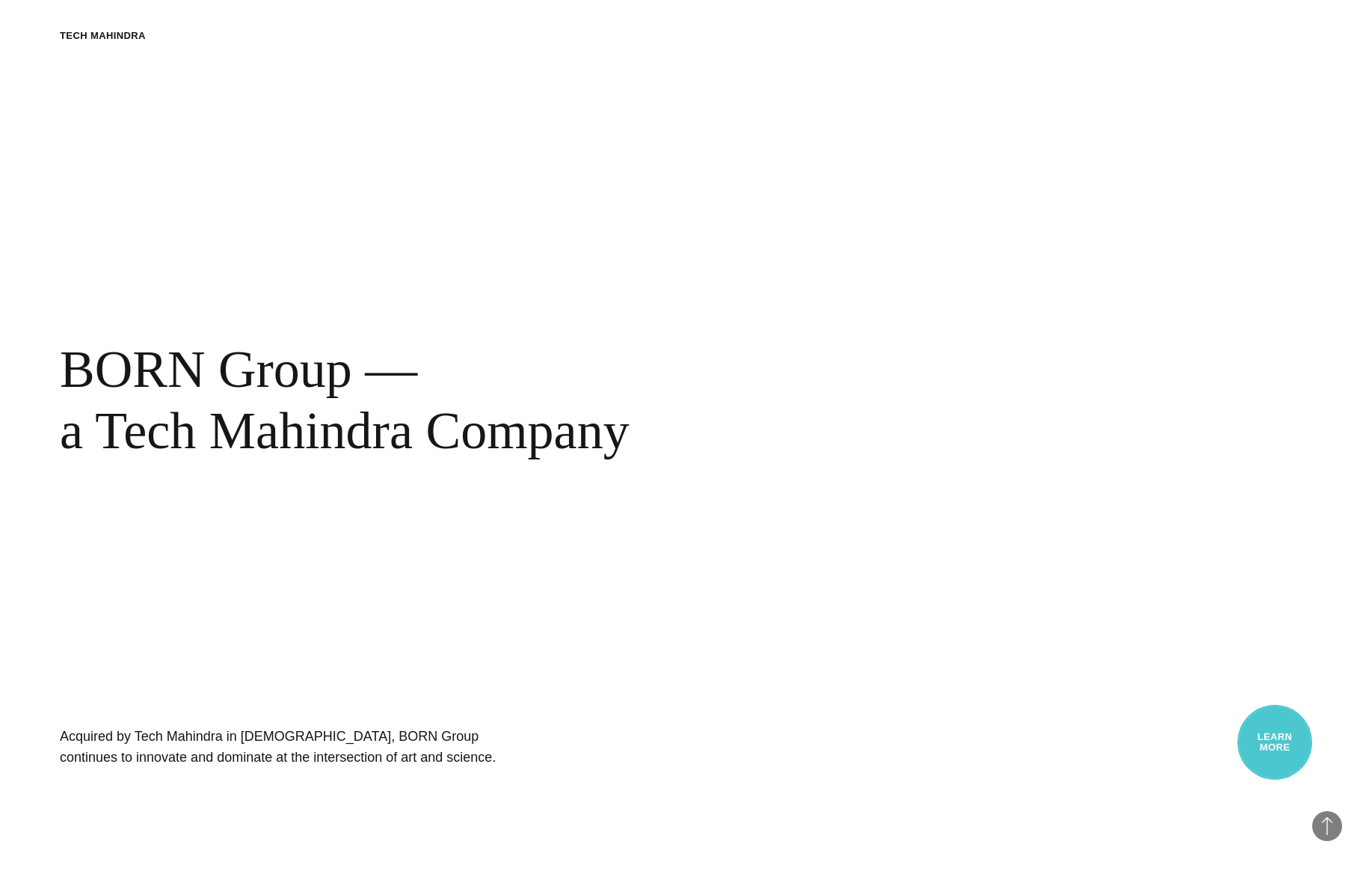
click at [1280, 739] on link "Learn More" at bounding box center [1274, 742] width 75 height 75
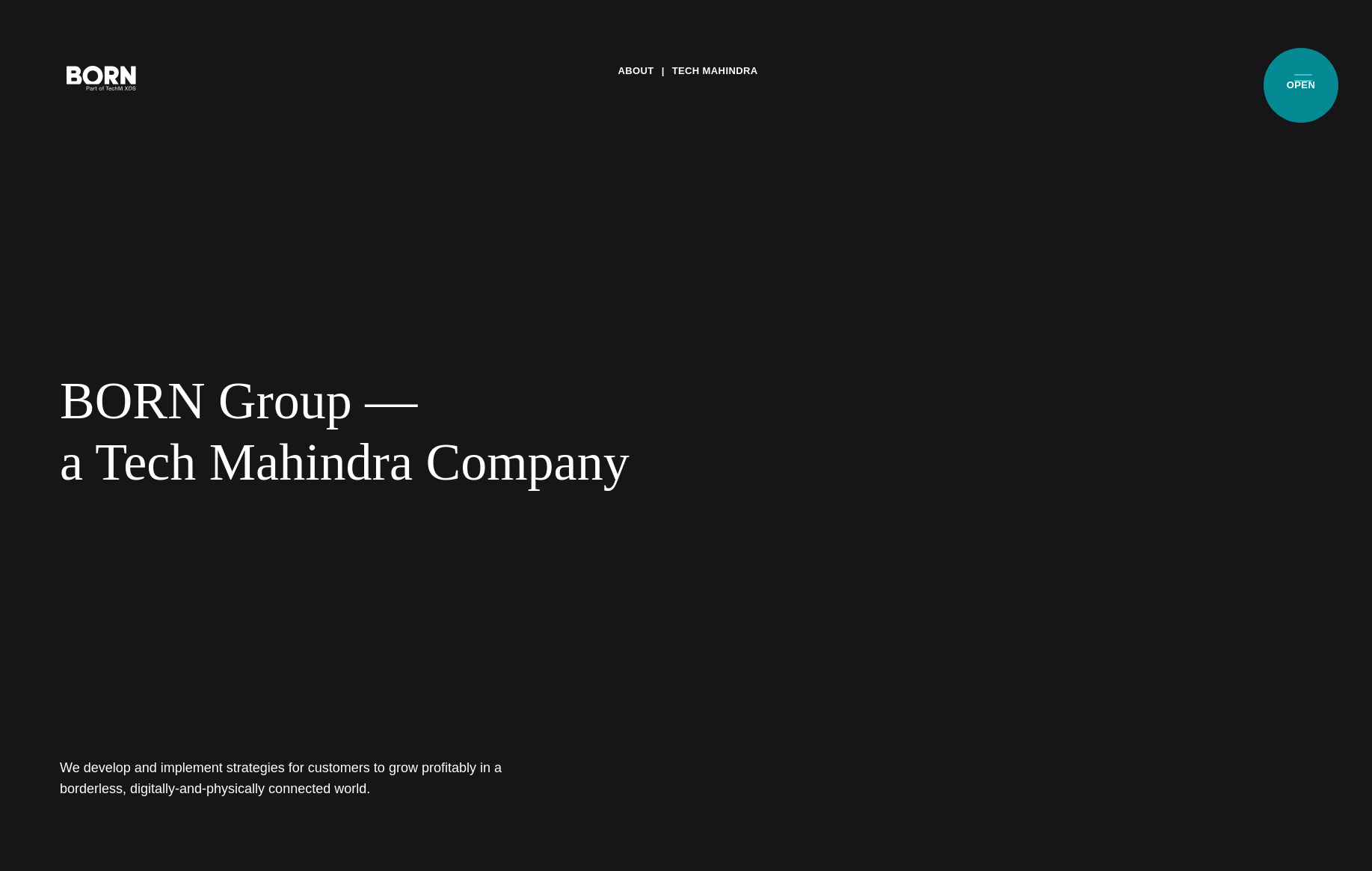
click at [1301, 85] on button "Primary Menu" at bounding box center [1303, 77] width 36 height 31
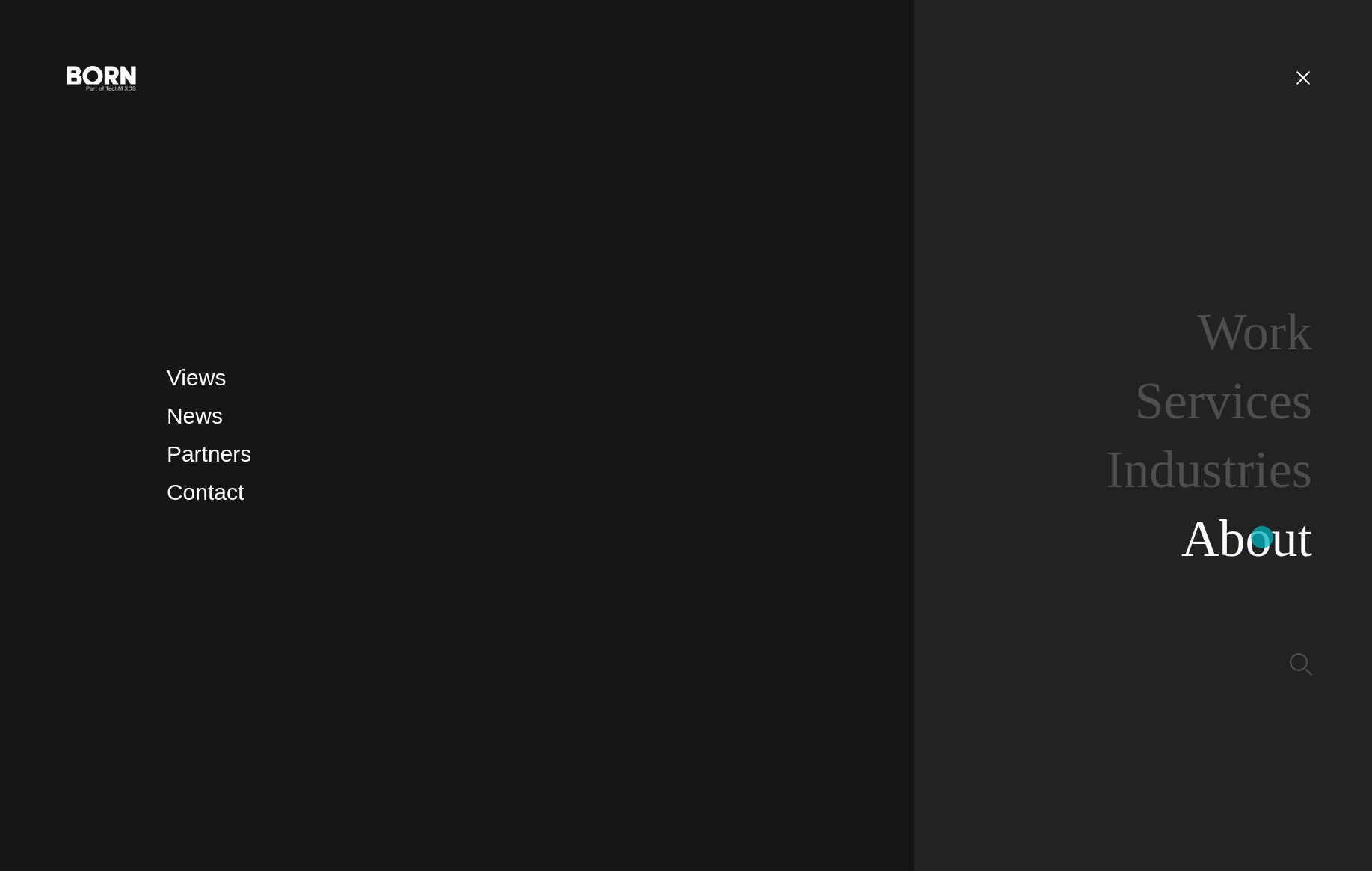
click at [1261, 537] on link "About" at bounding box center [1246, 537] width 131 height 58
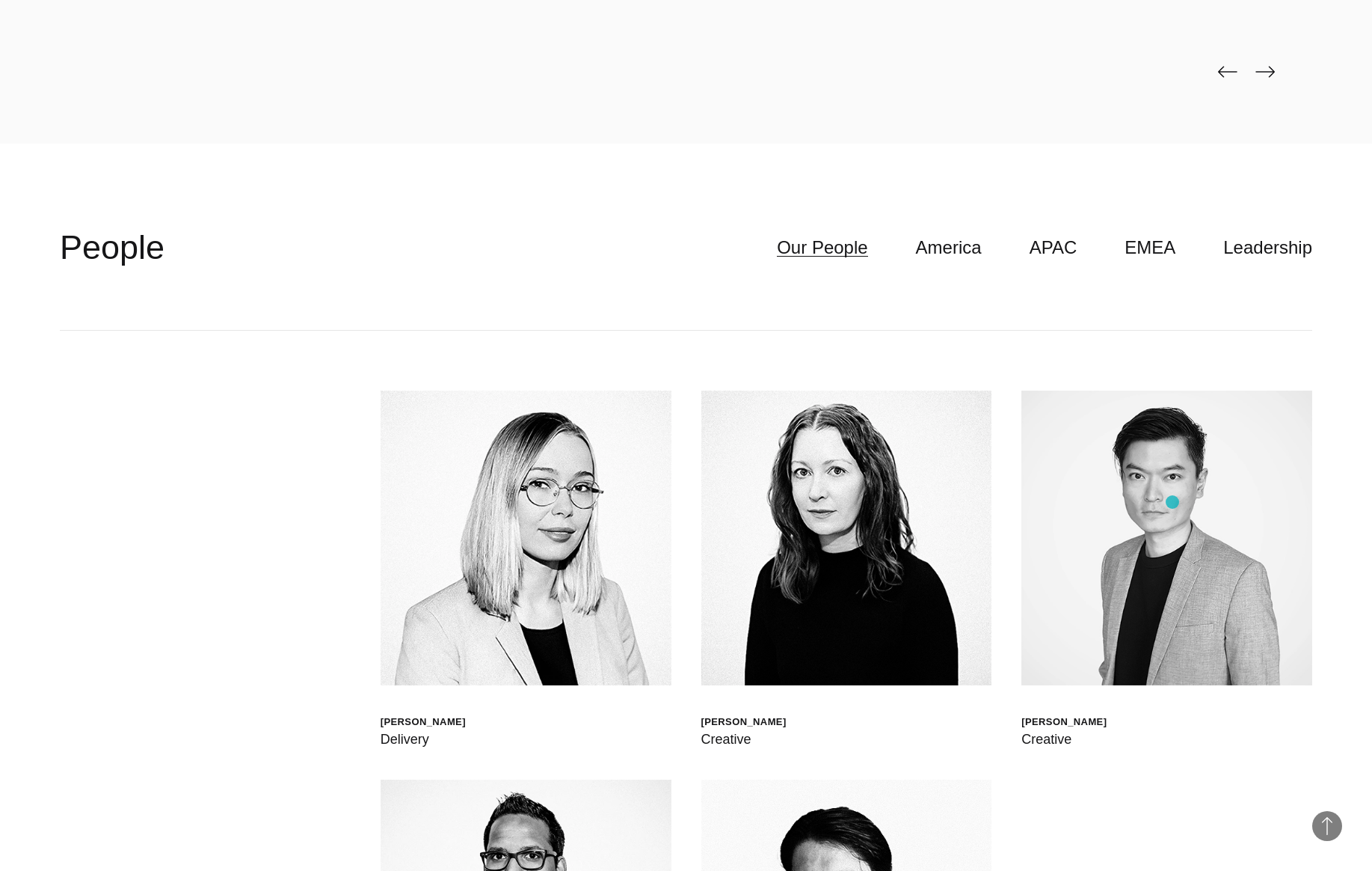
scroll to position [5038, 0]
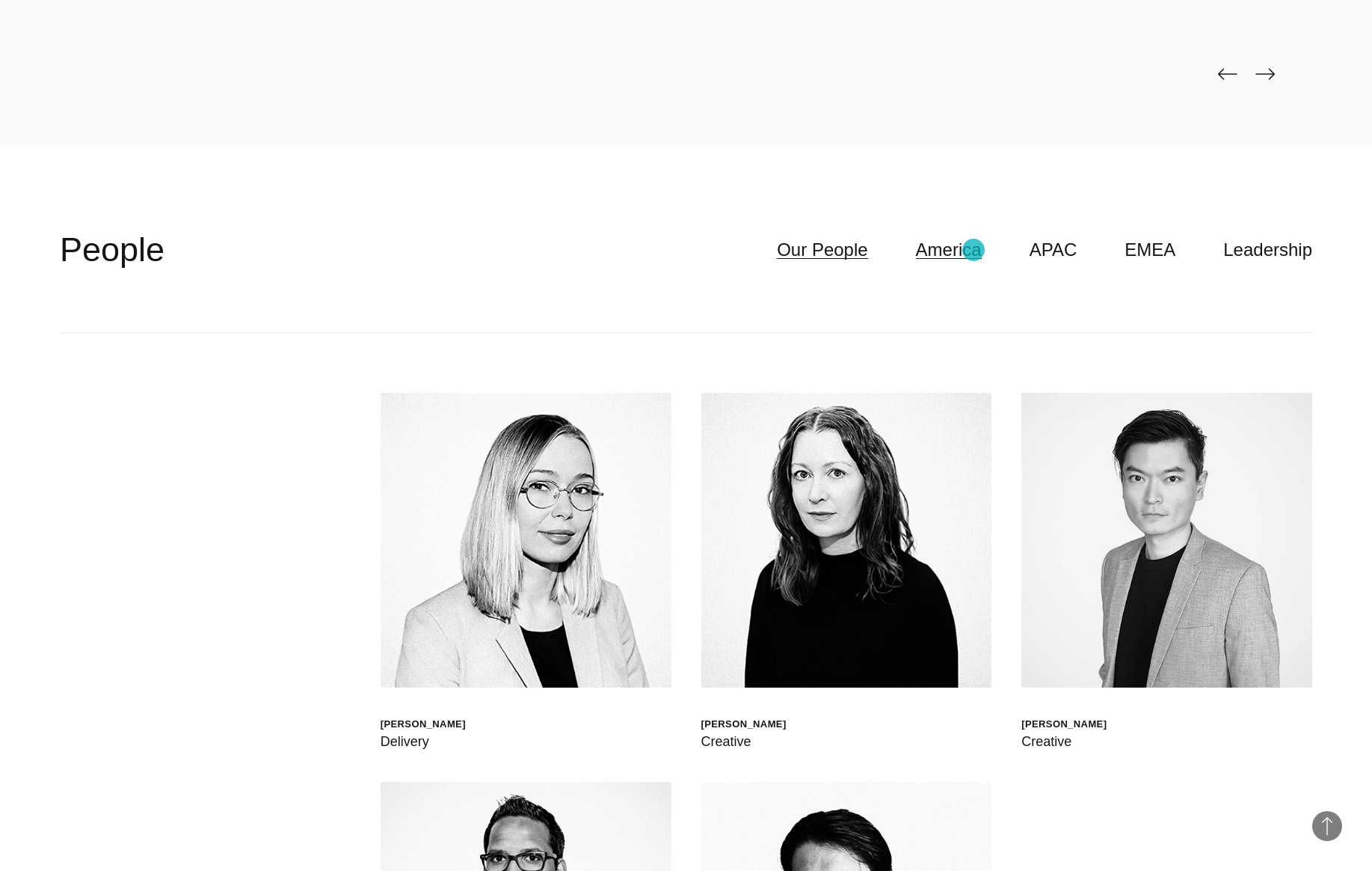
click at [974, 250] on link "America" at bounding box center [949, 250] width 66 height 28
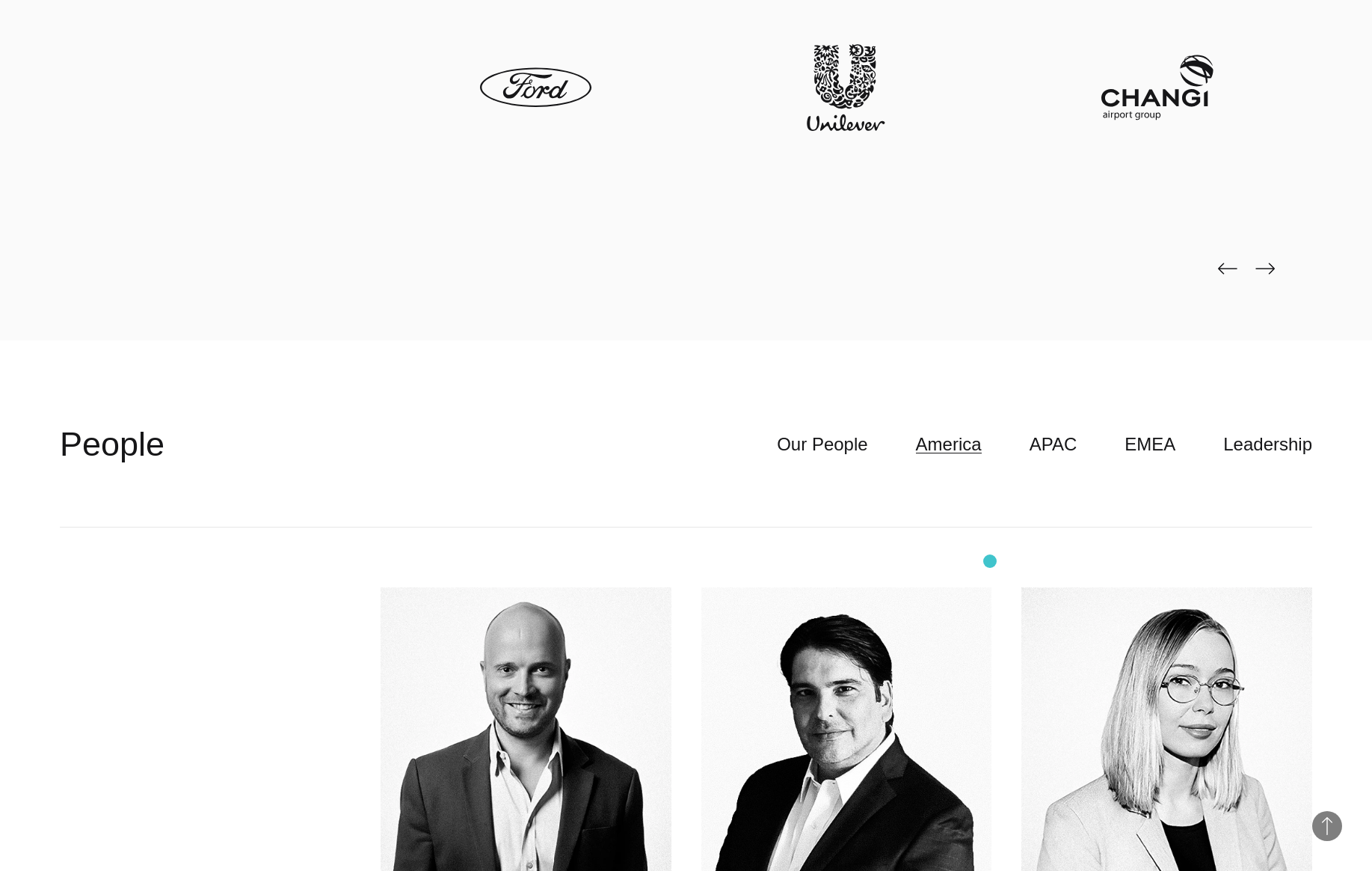
scroll to position [4831, 0]
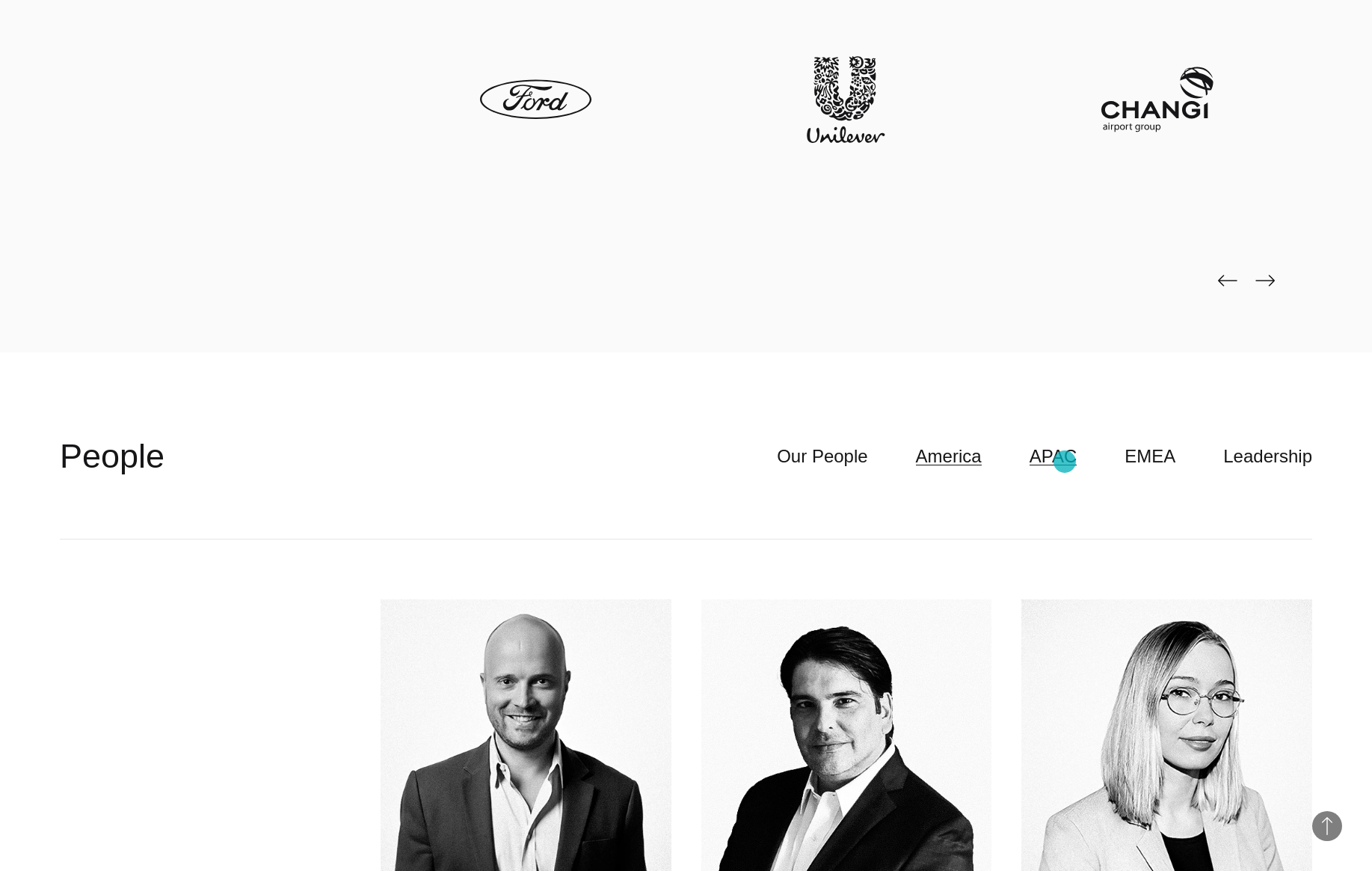
click at [1064, 462] on link "APAC" at bounding box center [1053, 456] width 47 height 28
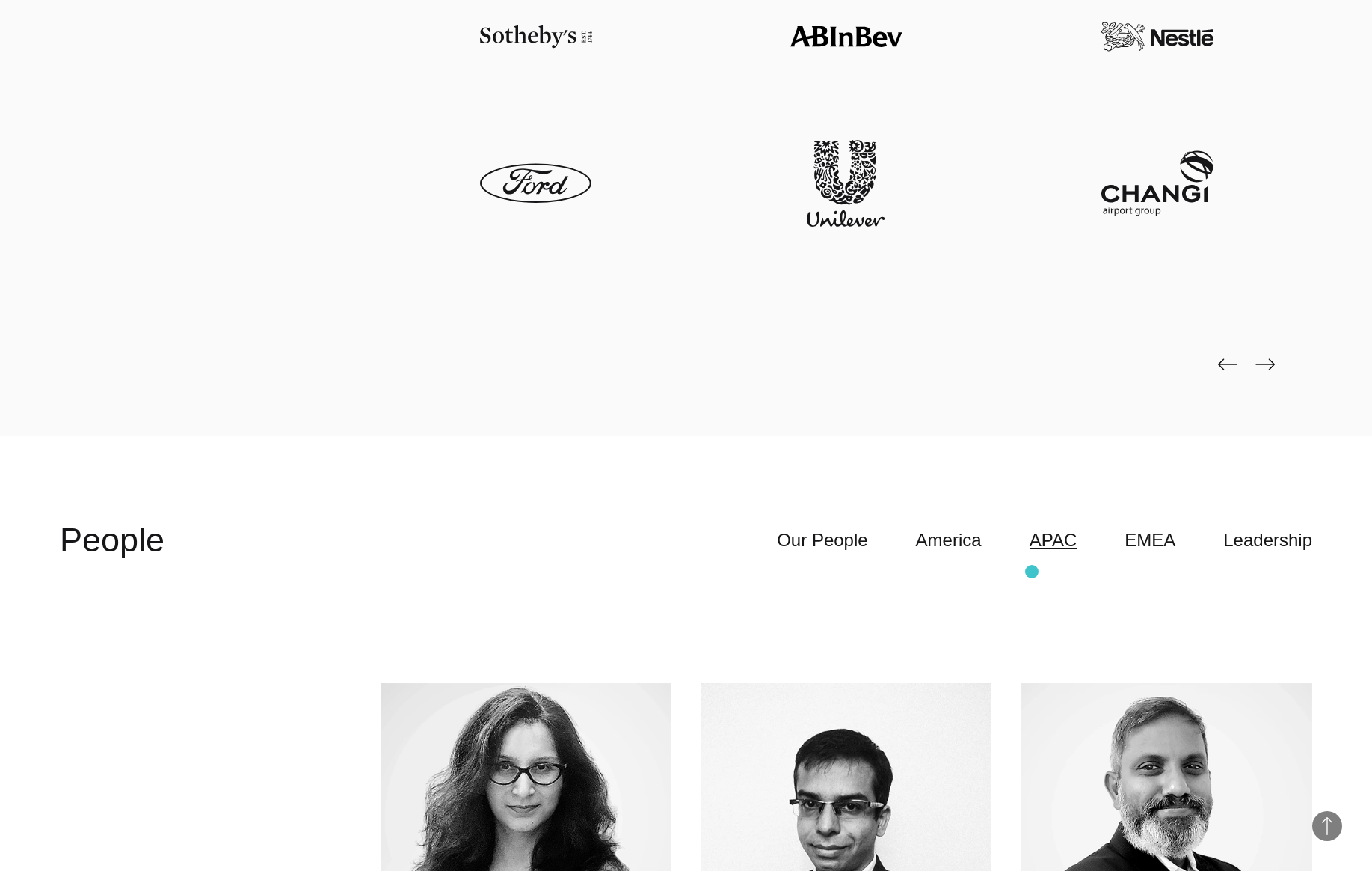
scroll to position [4748, 0]
click at [1159, 537] on link "EMEA" at bounding box center [1150, 539] width 51 height 28
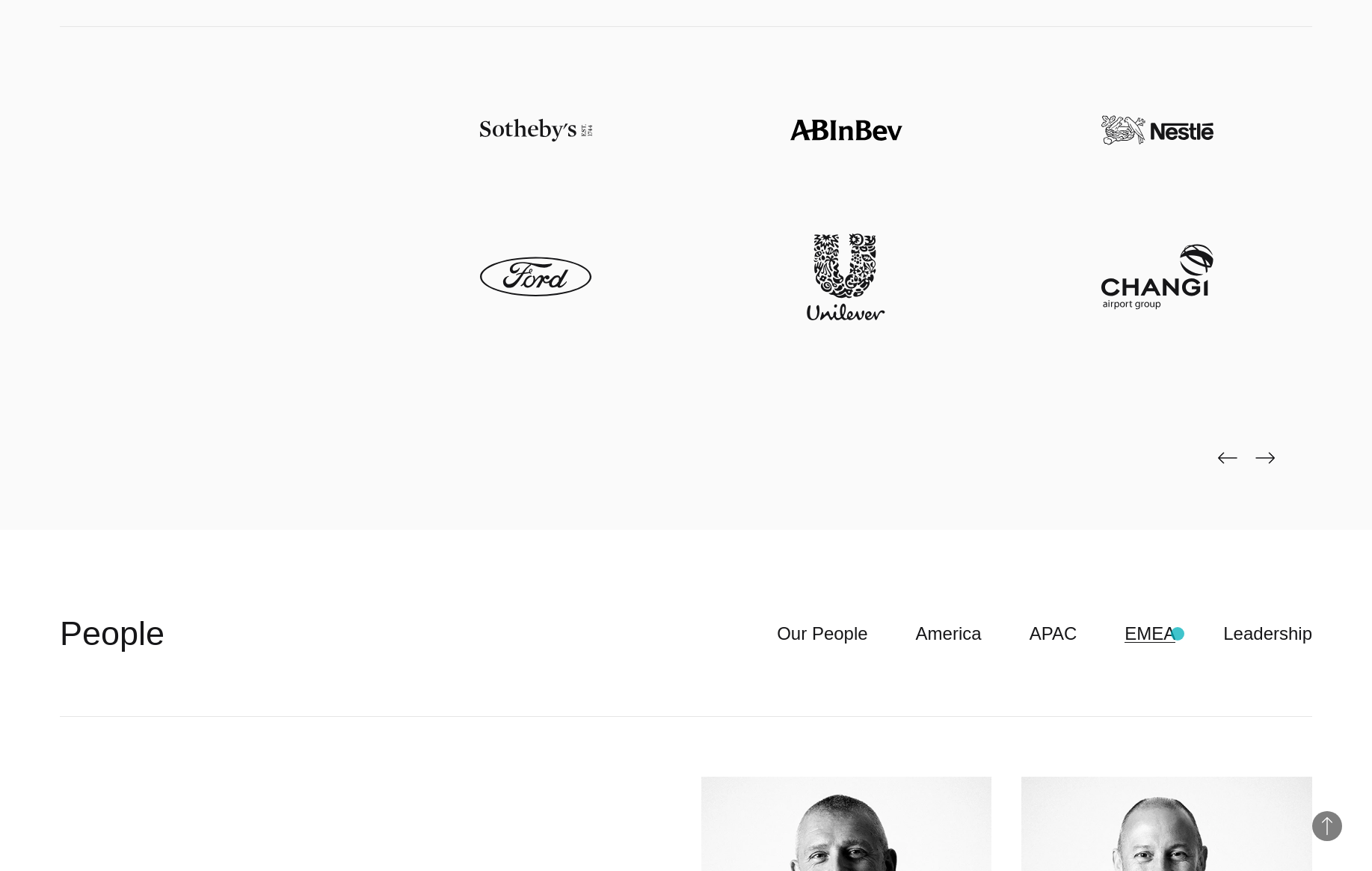
scroll to position [4743, 0]
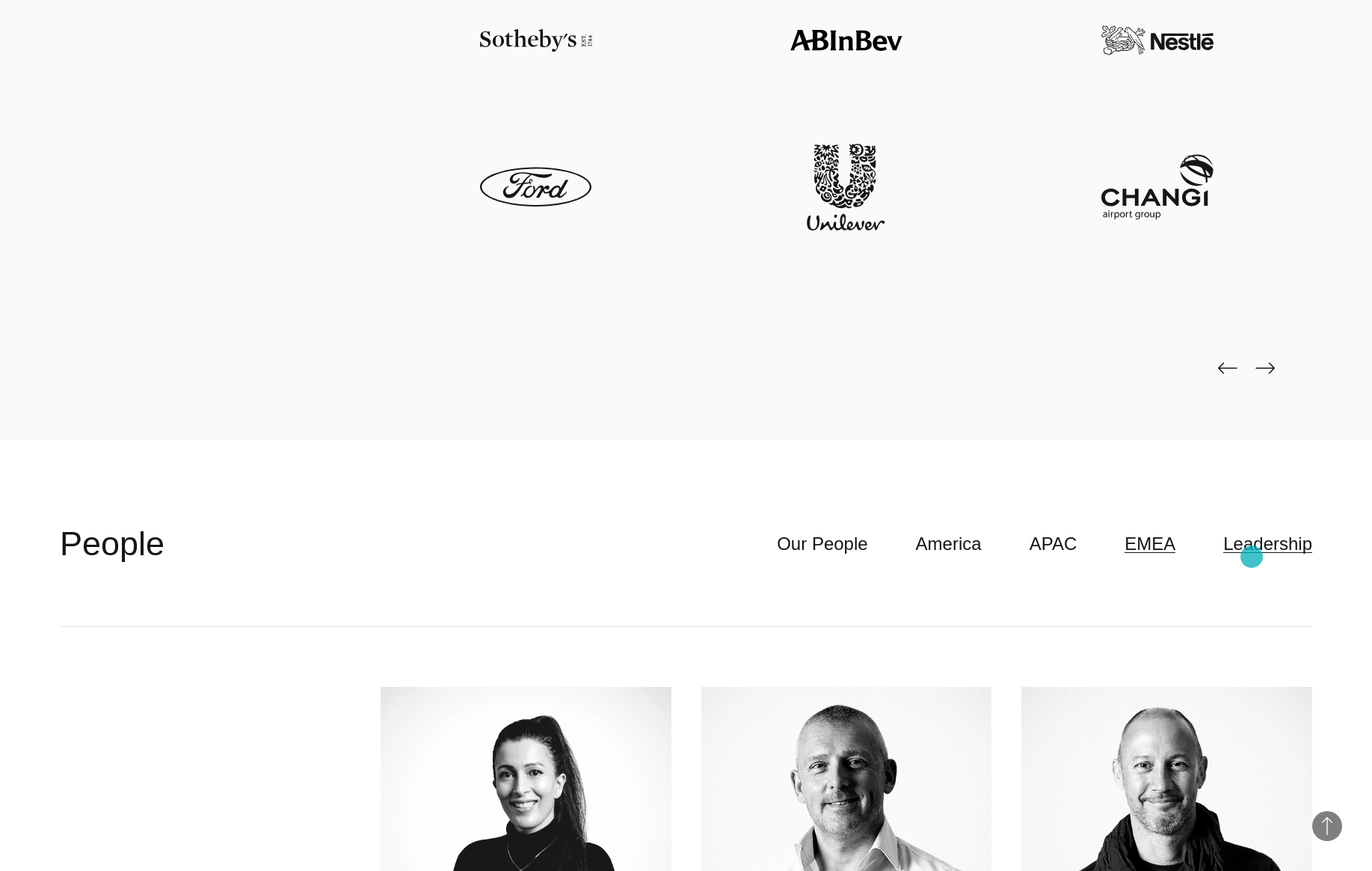
click at [1251, 557] on link "Leadership" at bounding box center [1267, 543] width 89 height 28
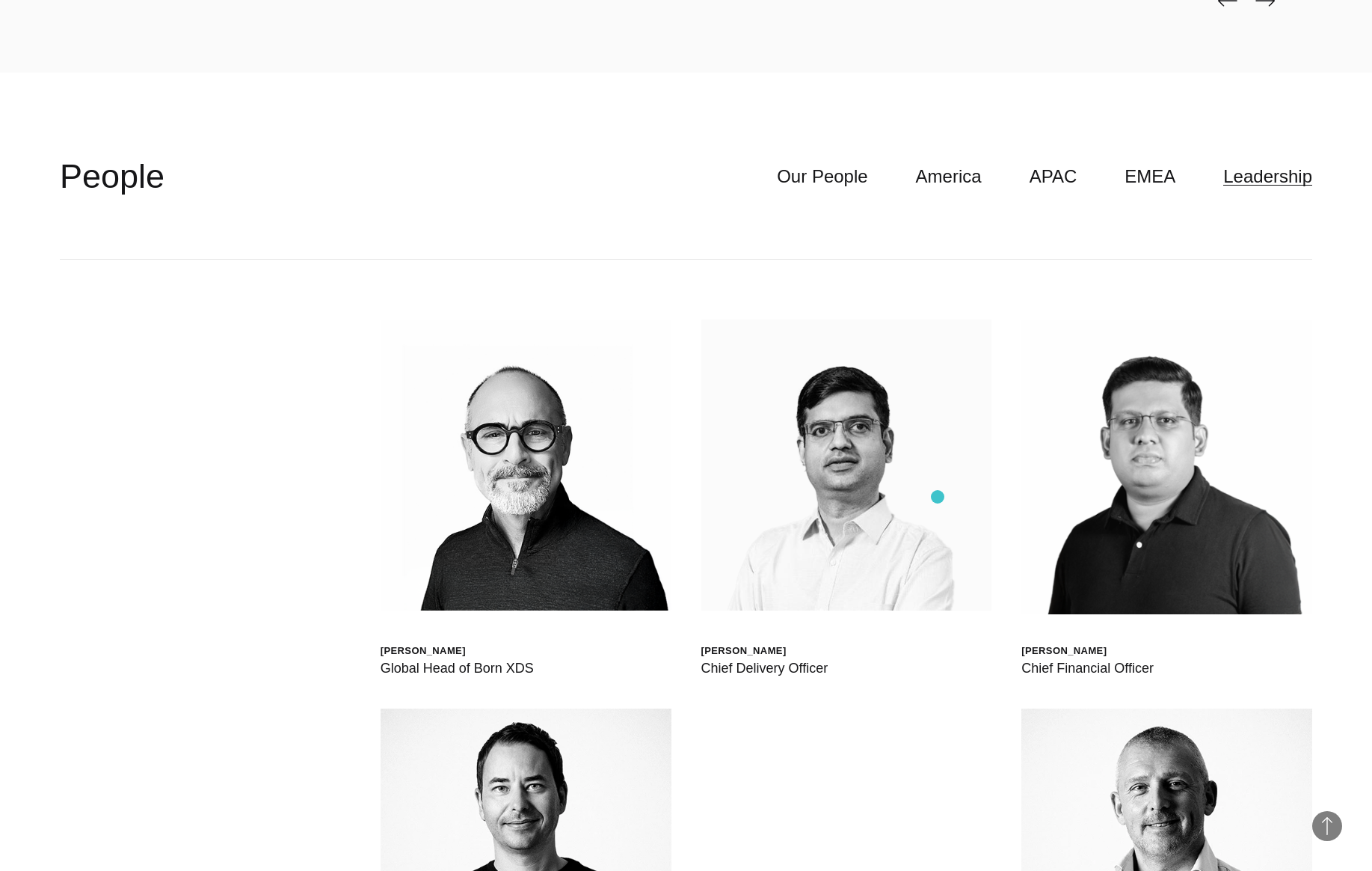
scroll to position [5093, 0]
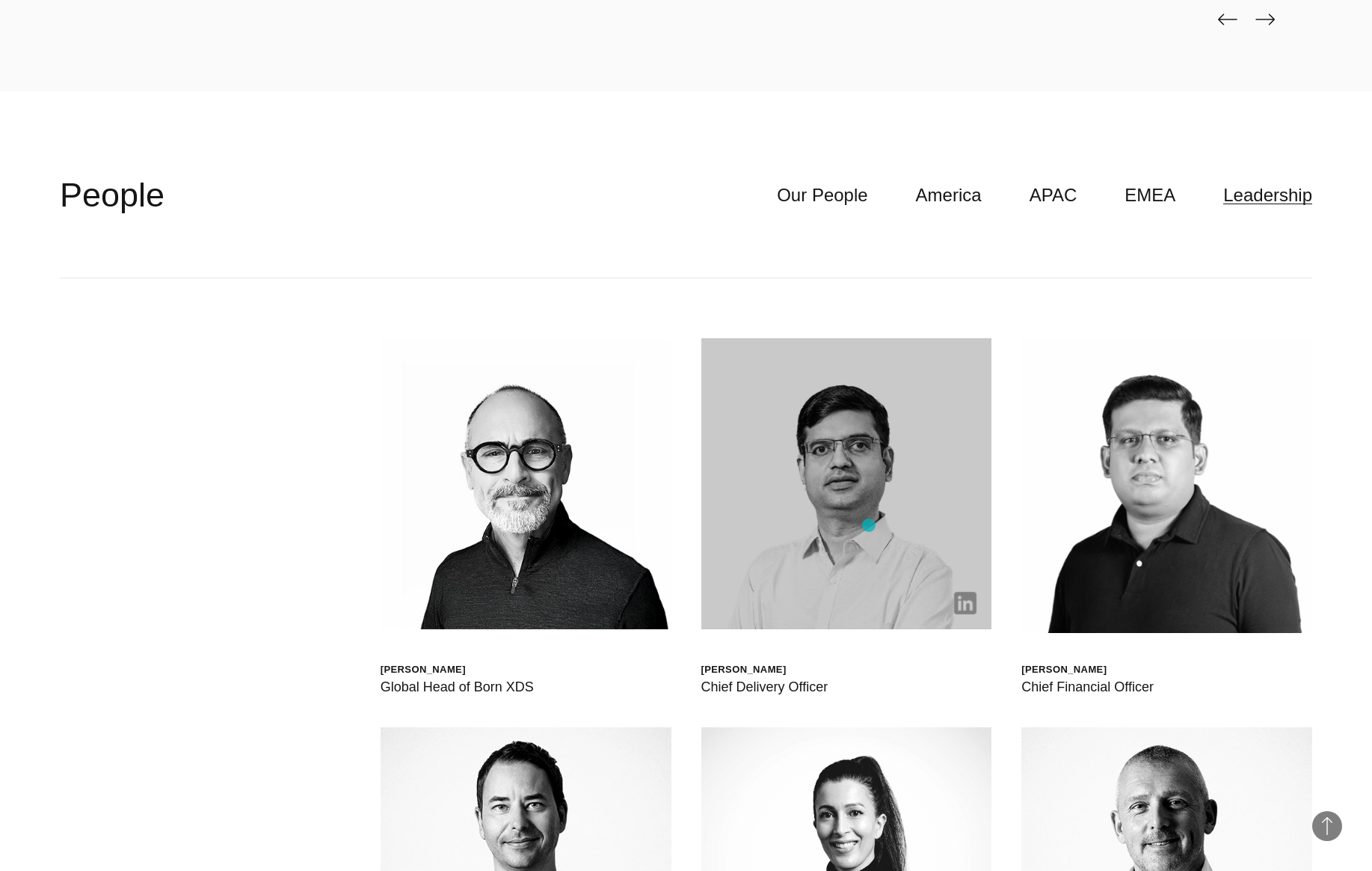
click at [869, 526] on img at bounding box center [847, 483] width 290 height 291
click at [968, 600] on img at bounding box center [965, 602] width 23 height 23
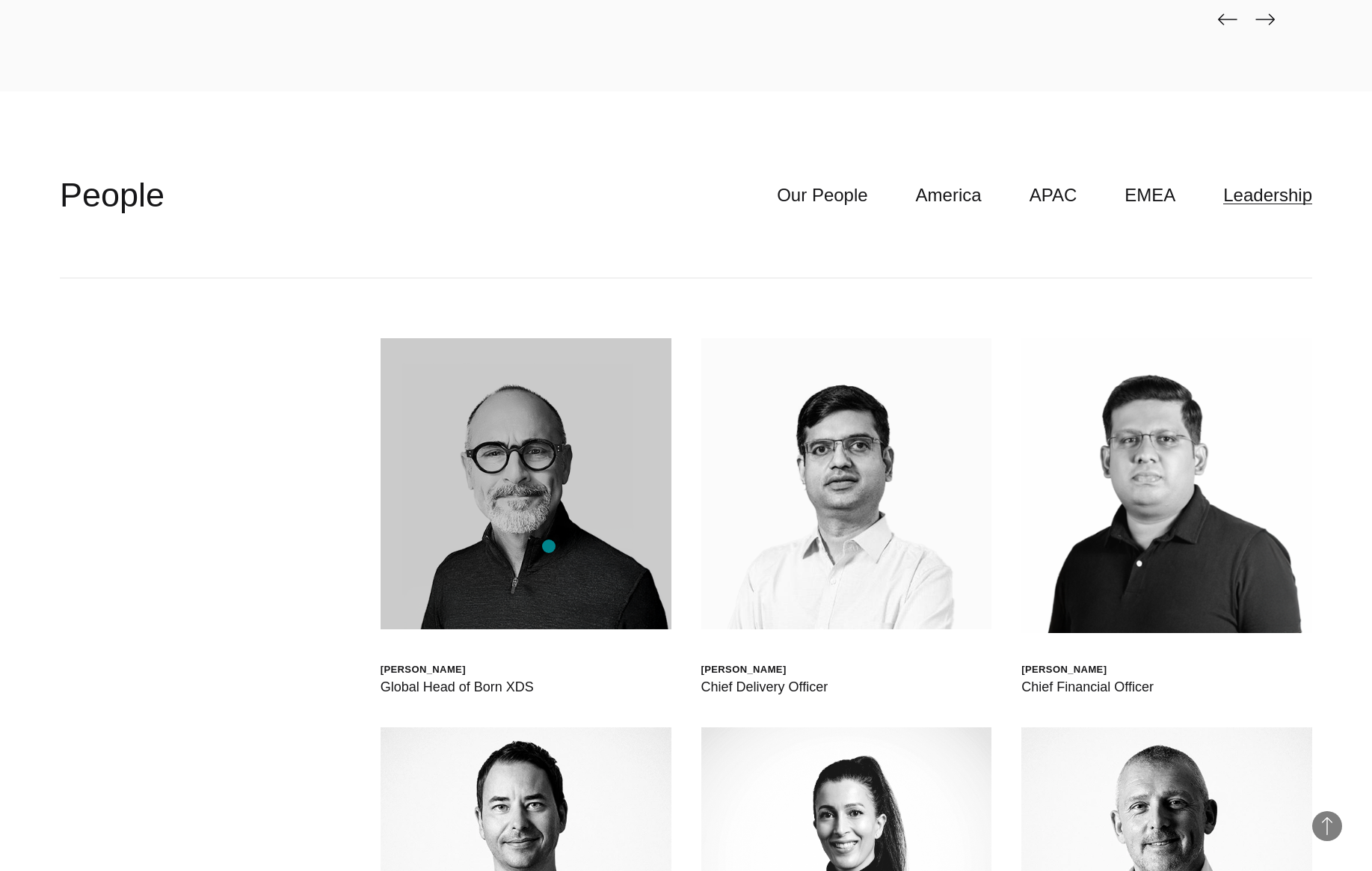
click at [549, 546] on img at bounding box center [526, 483] width 290 height 291
click at [550, 542] on img at bounding box center [526, 483] width 290 height 291
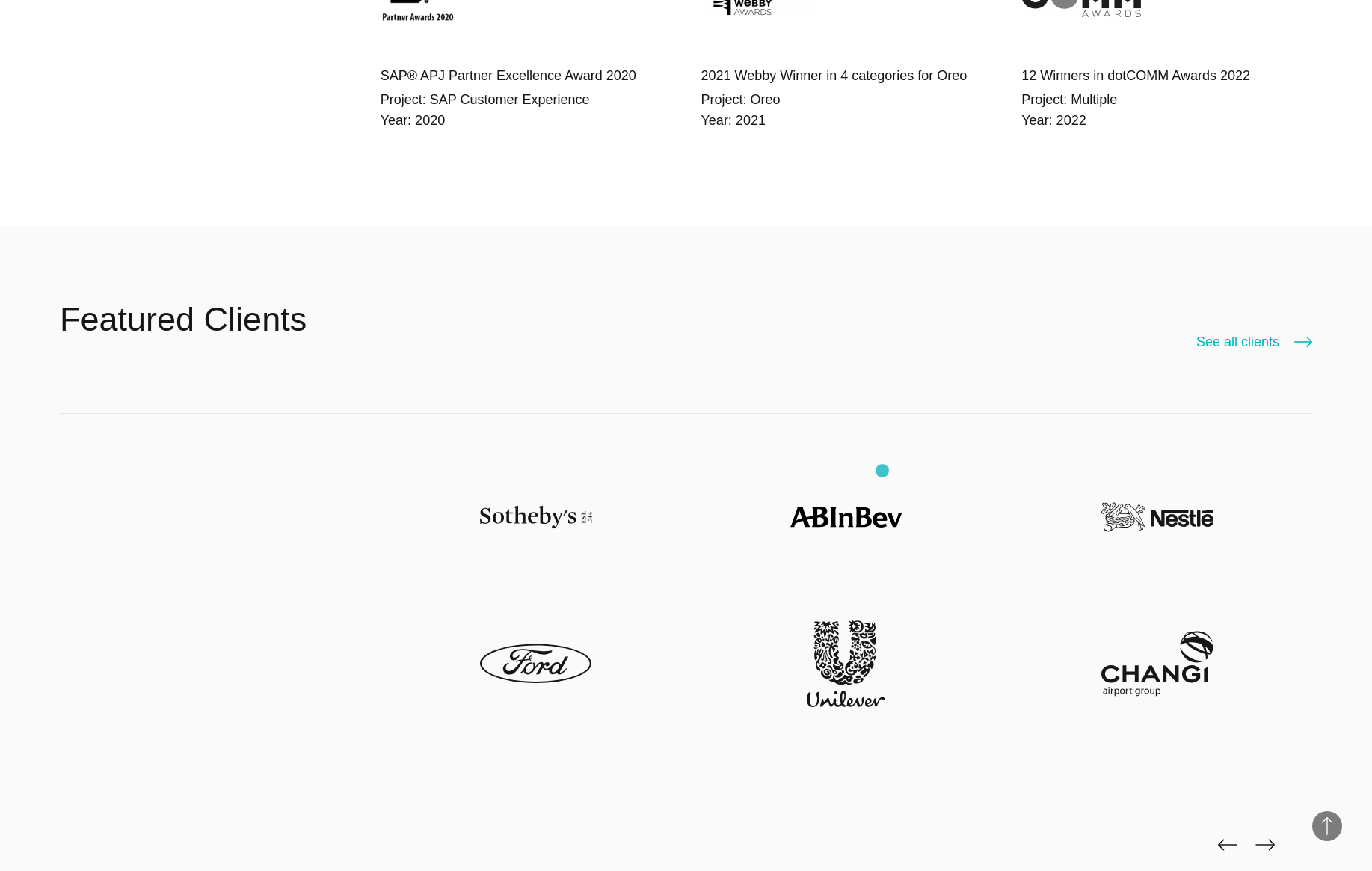
scroll to position [4274, 0]
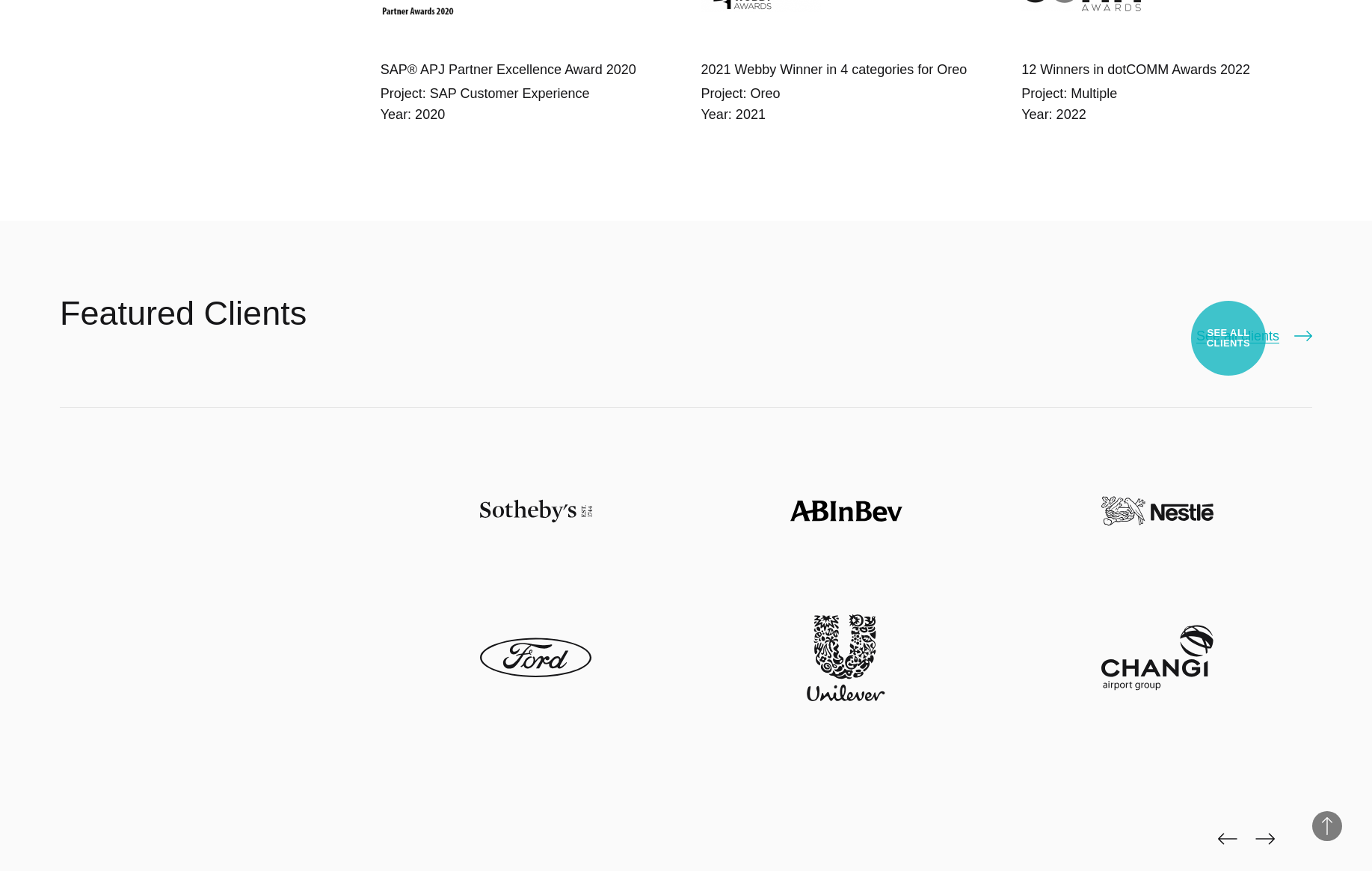
click at [1229, 338] on link "See all clients" at bounding box center [1253, 335] width 116 height 21
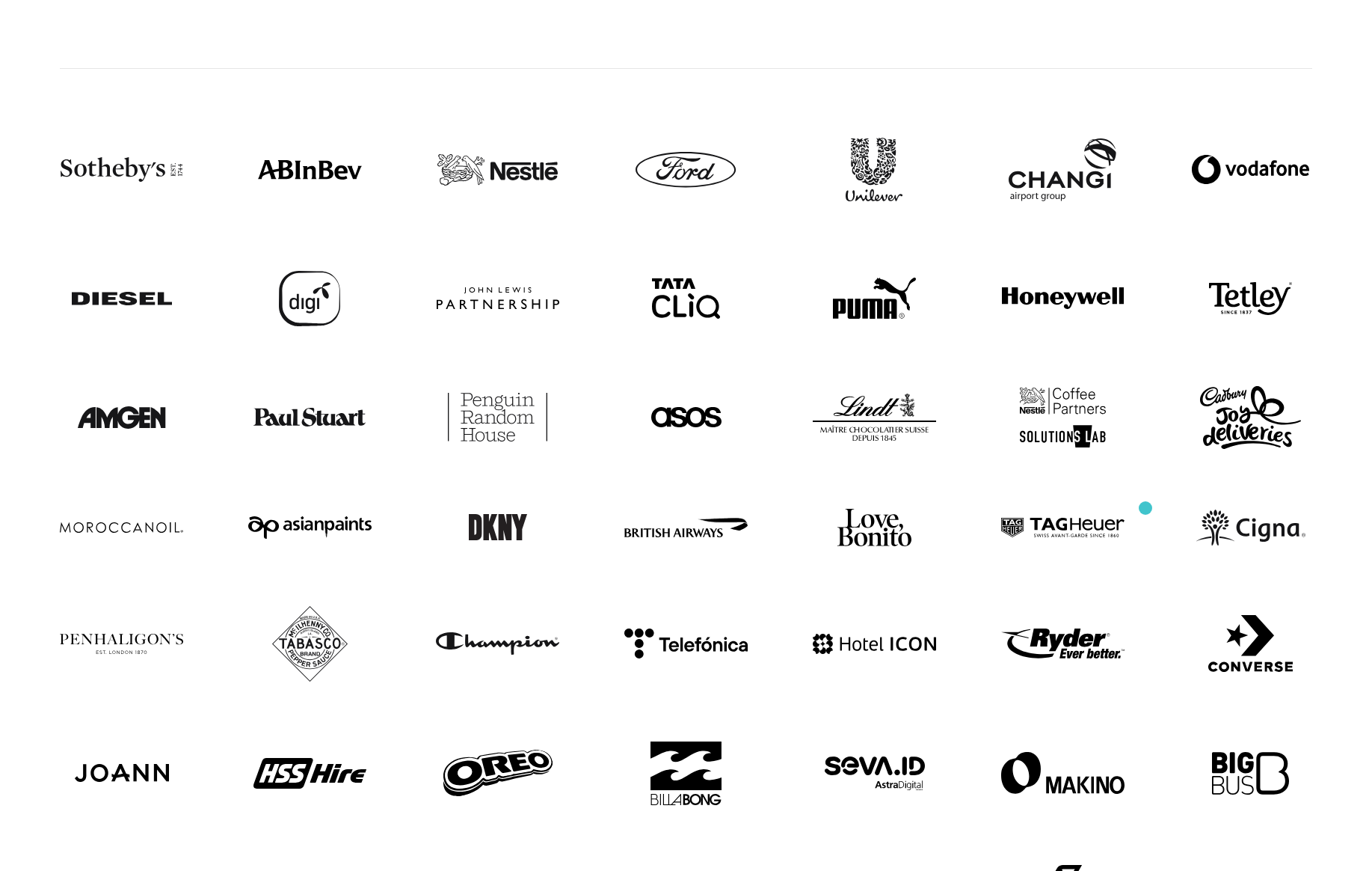
scroll to position [253, 0]
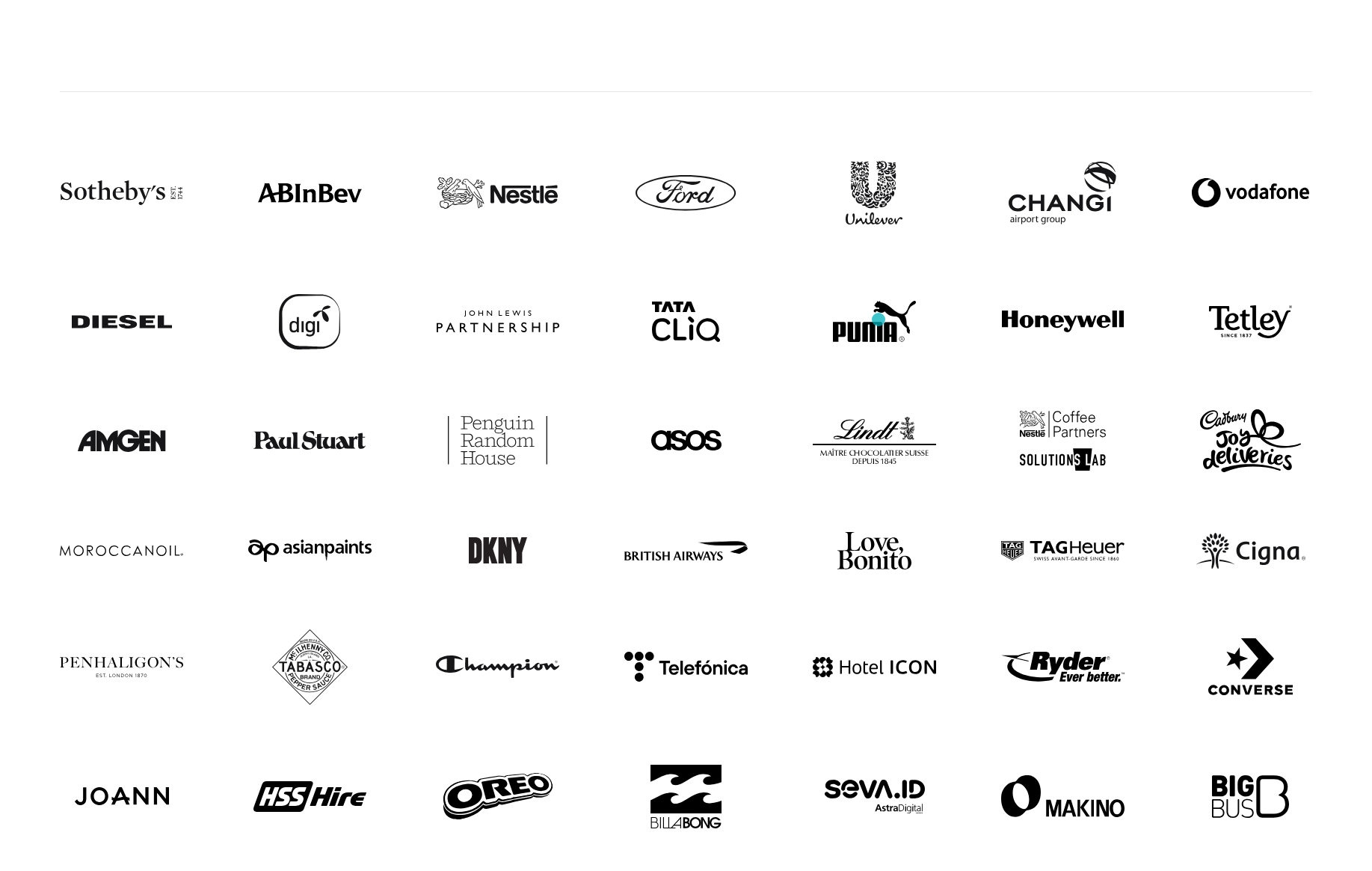
click at [879, 319] on img at bounding box center [874, 321] width 83 height 41
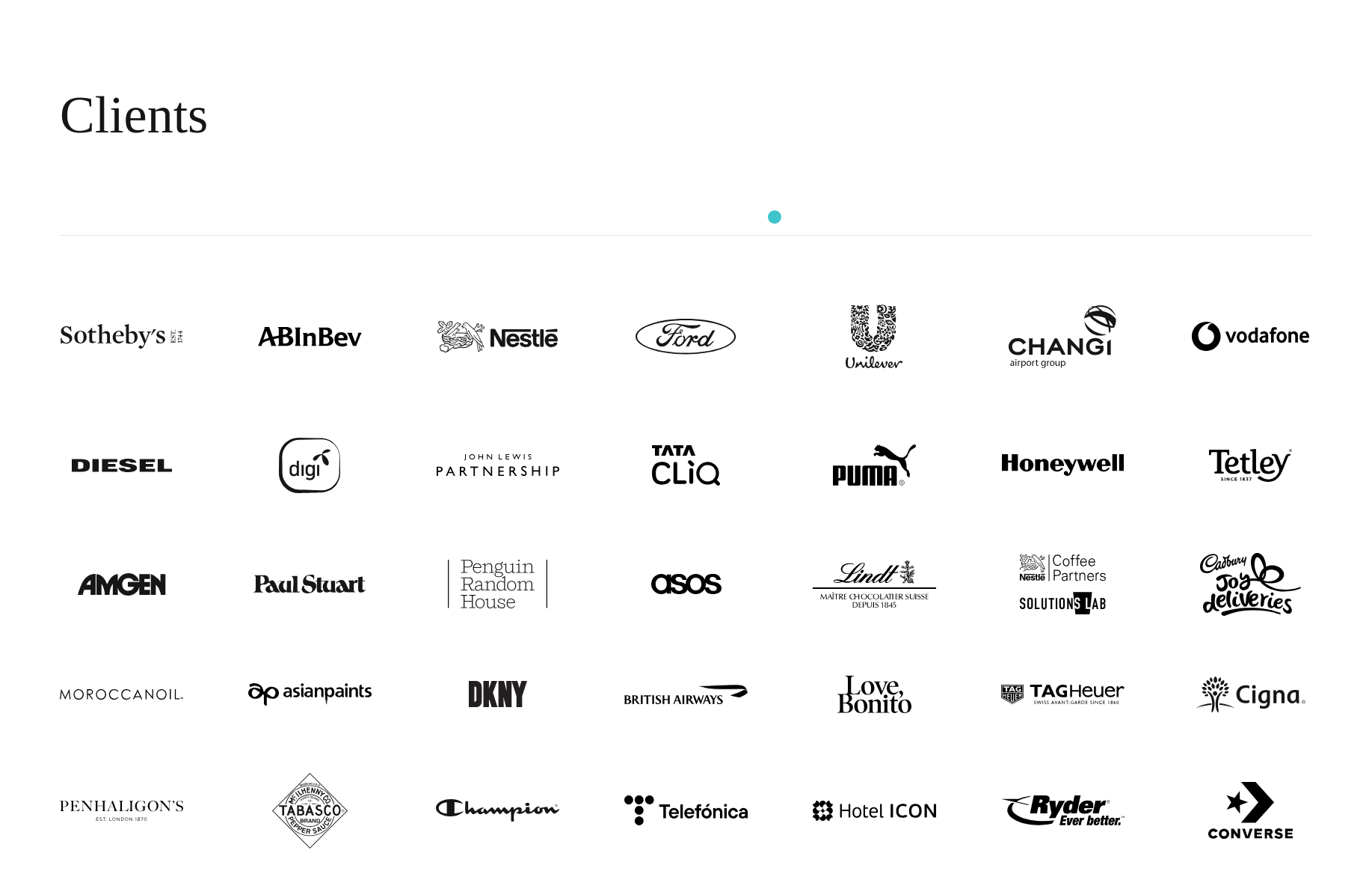
scroll to position [35, 0]
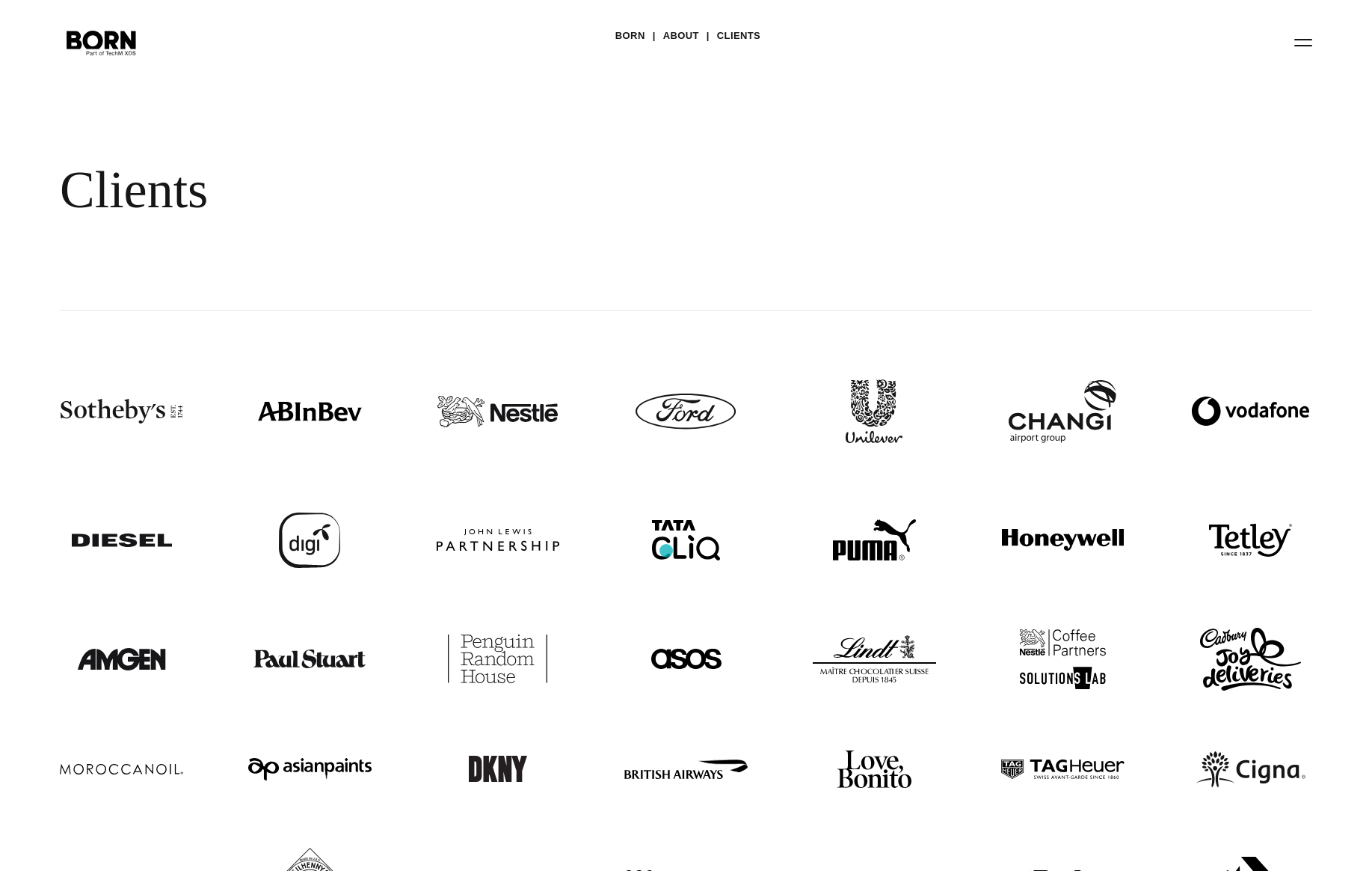
click at [666, 550] on img at bounding box center [686, 540] width 68 height 40
click at [666, 542] on img at bounding box center [686, 540] width 68 height 40
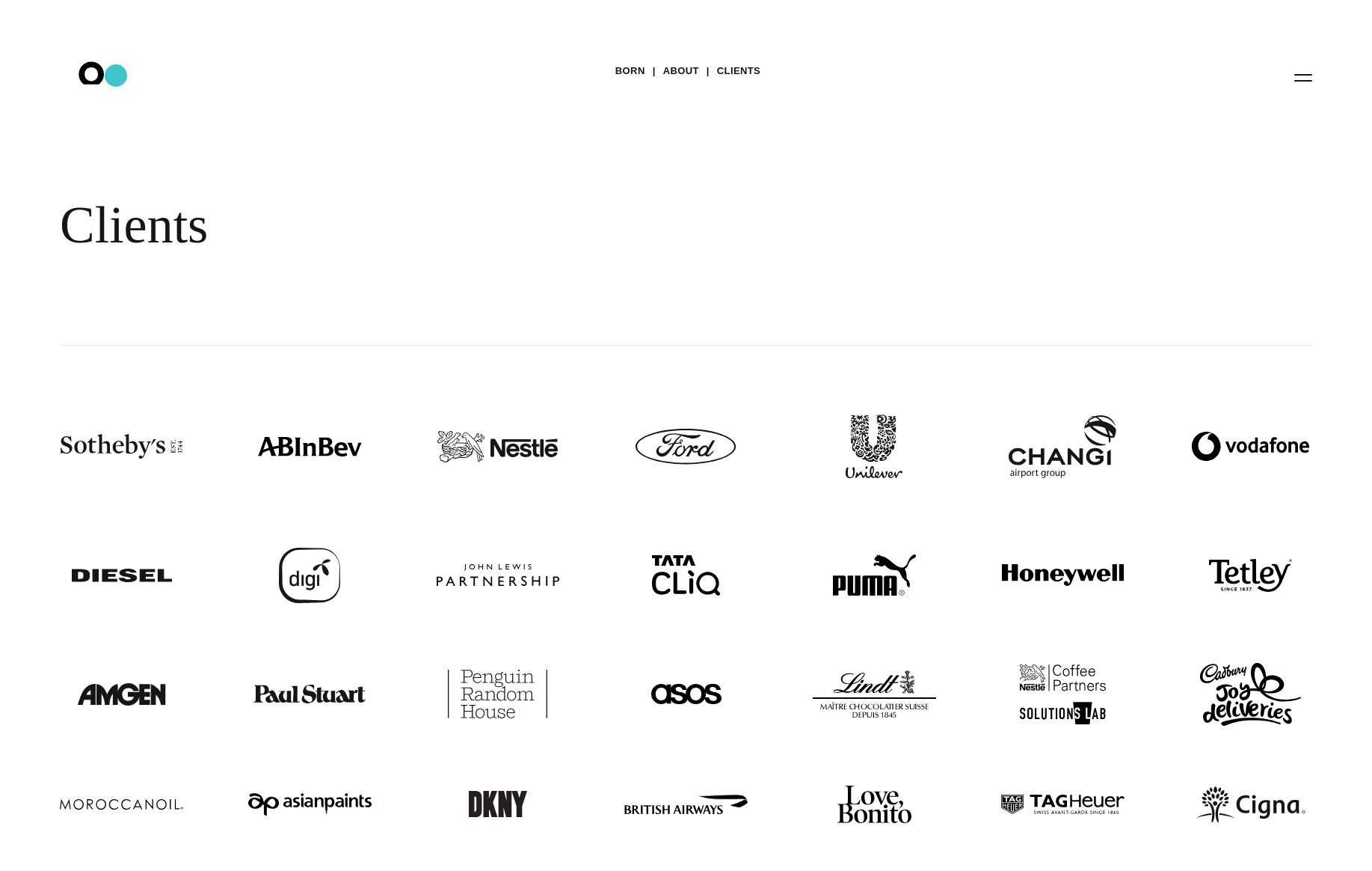
click at [116, 76] on icon ".st0{display:none;} .st1{display:inline;} .st2{font-family:'HelveticaNeue-Mediu…" at bounding box center [101, 77] width 96 height 39
